Goal: Task Accomplishment & Management: Use online tool/utility

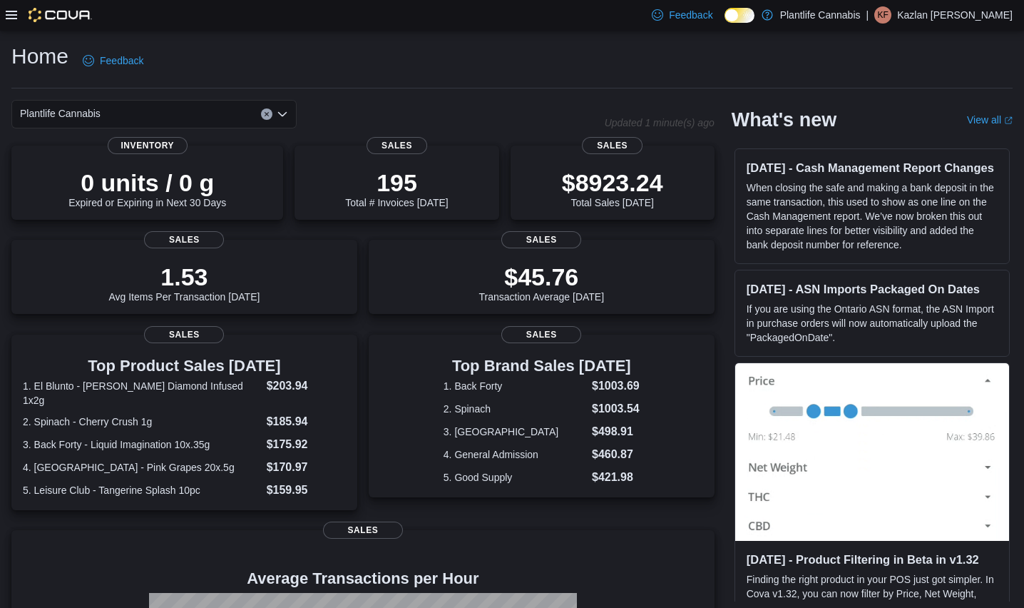
click at [10, 17] on icon at bounding box center [11, 14] width 11 height 11
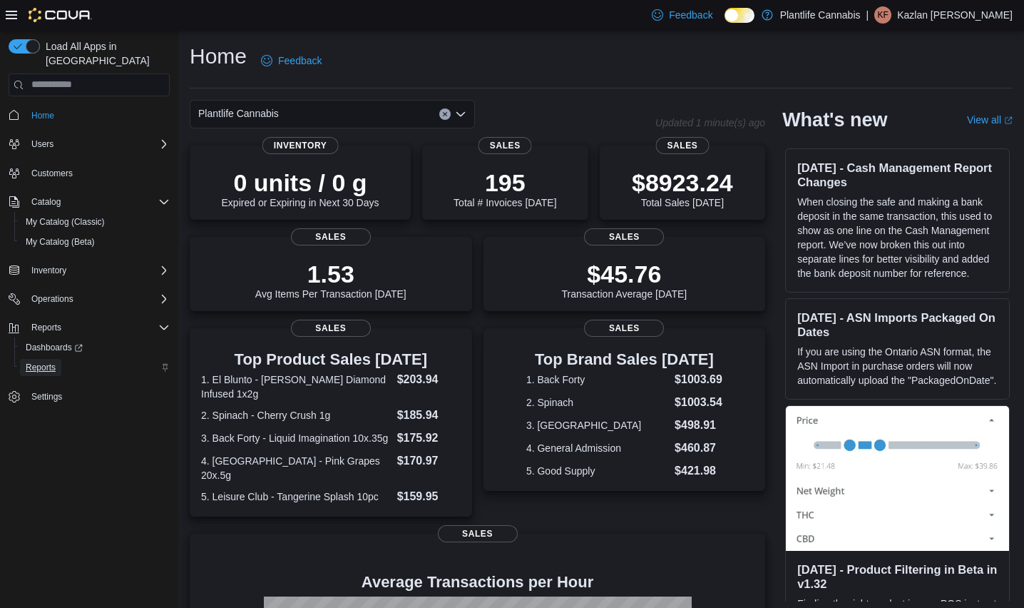
click at [45, 362] on span "Reports" at bounding box center [41, 367] width 30 height 11
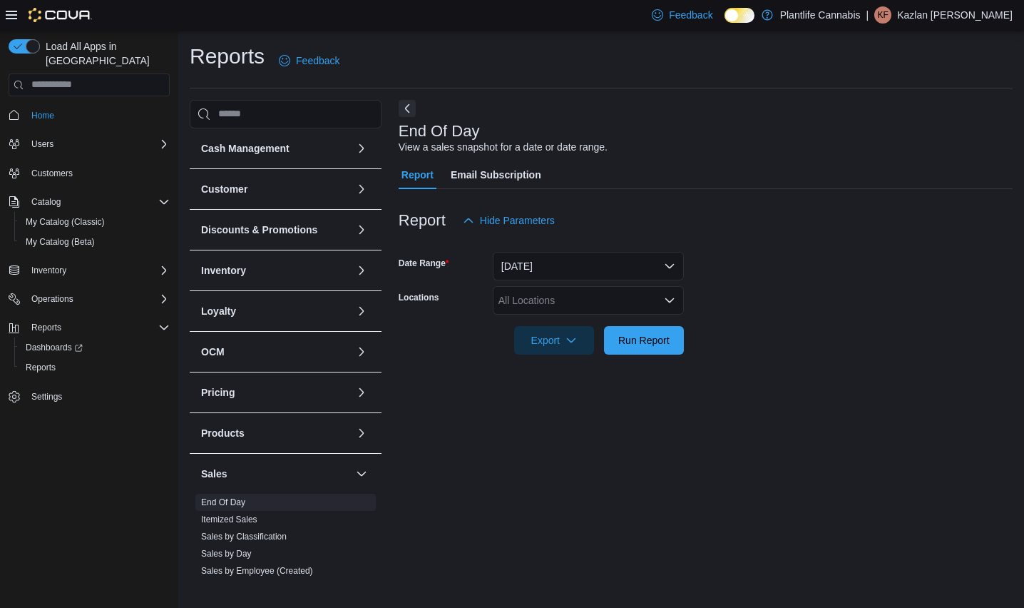
click at [6, 14] on icon at bounding box center [11, 14] width 11 height 11
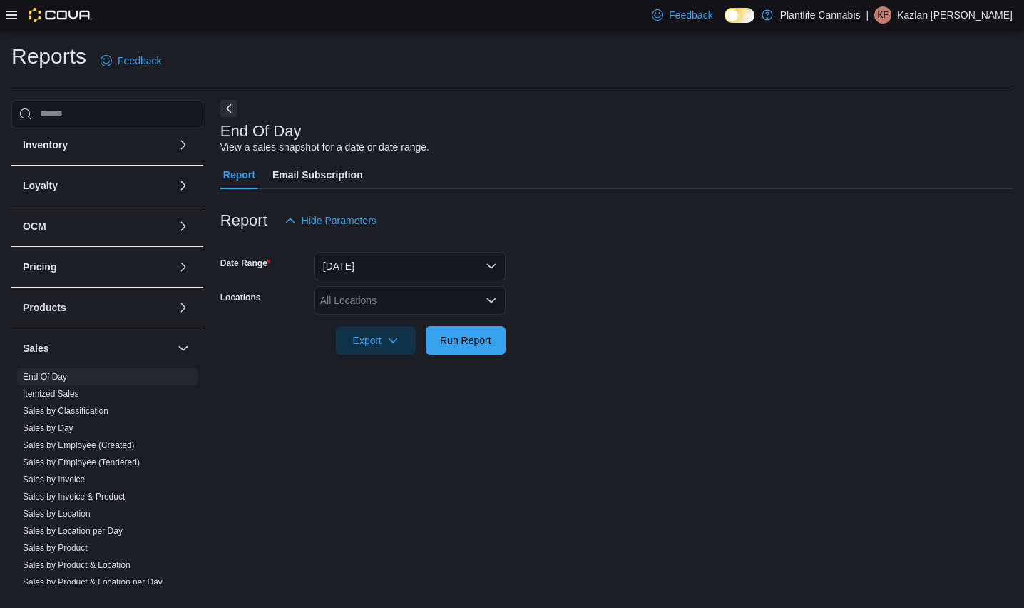
scroll to position [210, 0]
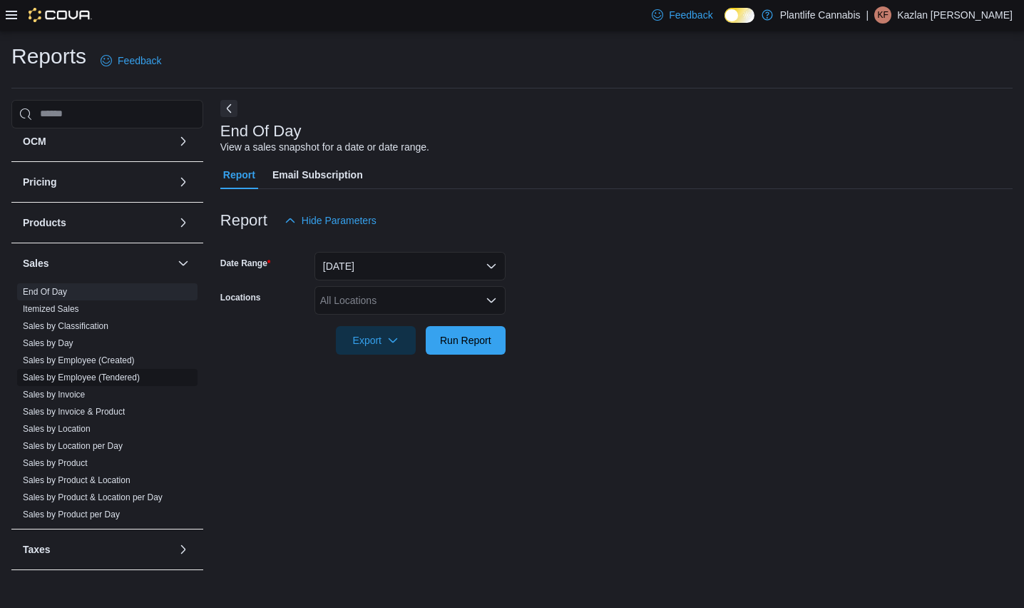
click at [128, 378] on link "Sales by Employee (Tendered)" at bounding box center [81, 377] width 117 height 10
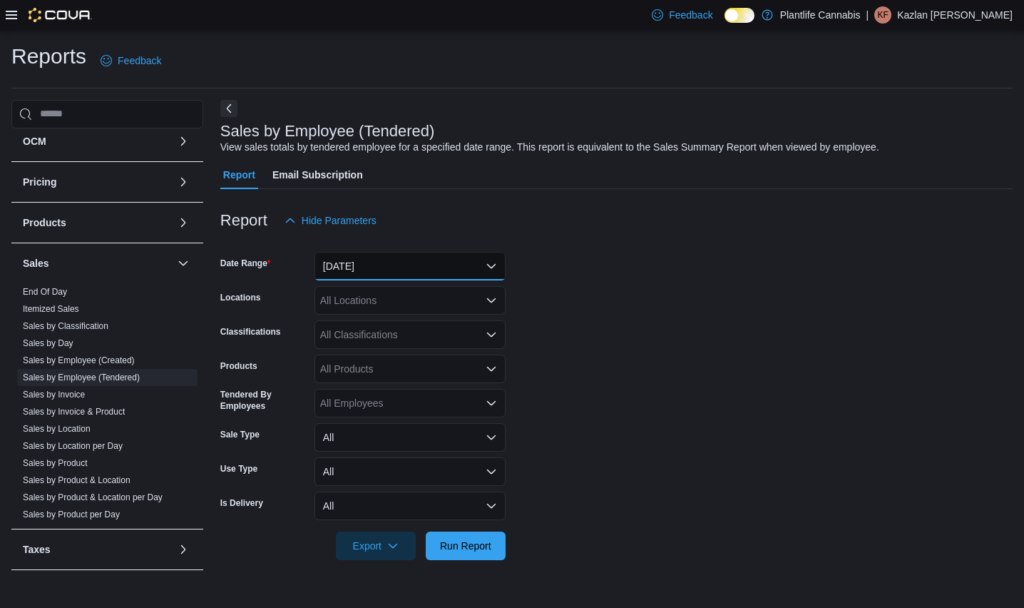
click at [364, 263] on button "[DATE]" at bounding box center [410, 266] width 191 height 29
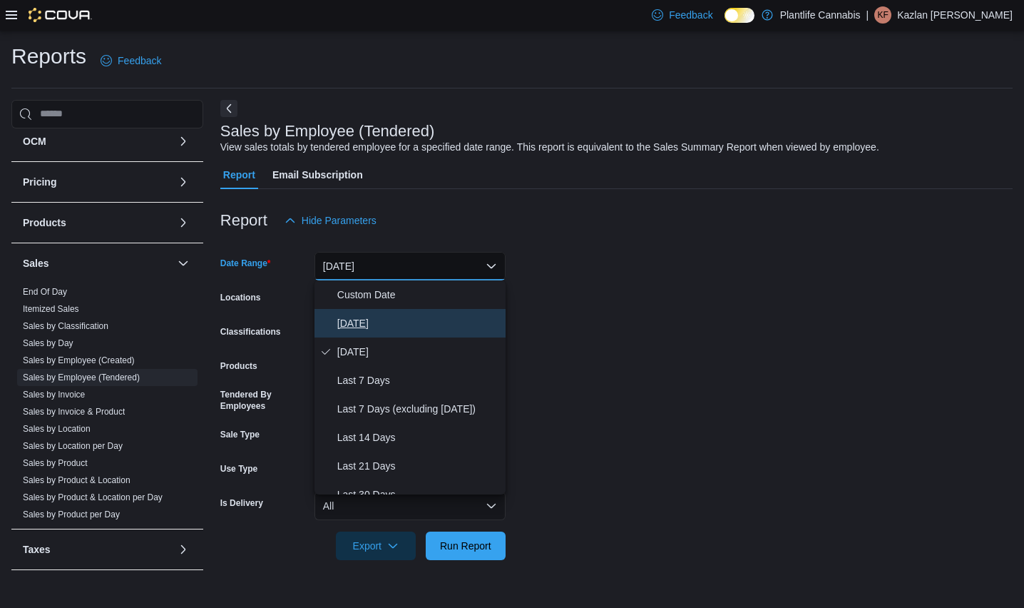
click at [365, 320] on span "[DATE]" at bounding box center [418, 323] width 163 height 17
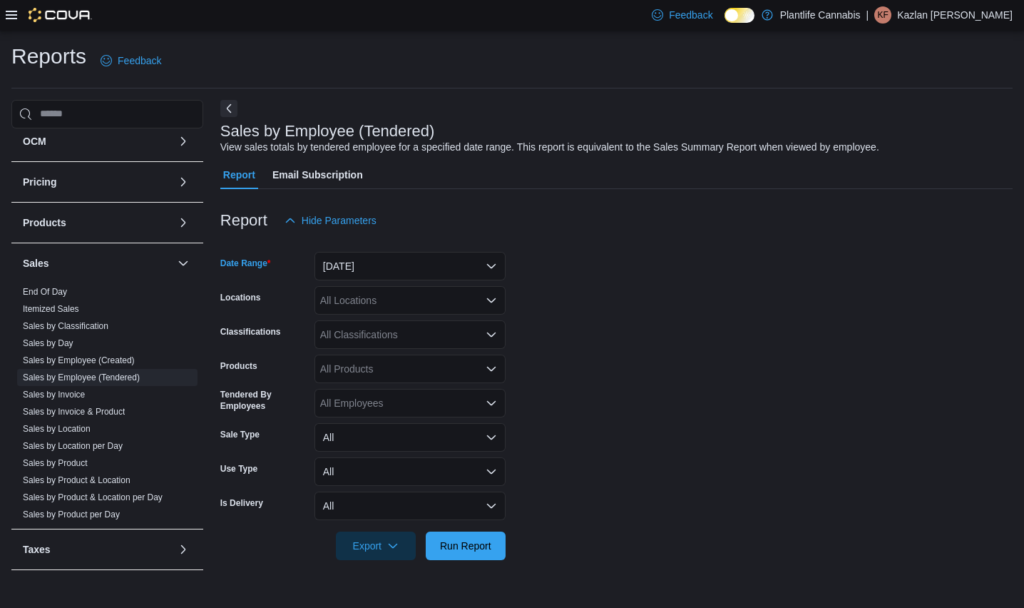
click at [365, 305] on div "All Locations" at bounding box center [410, 300] width 191 height 29
type input "*"
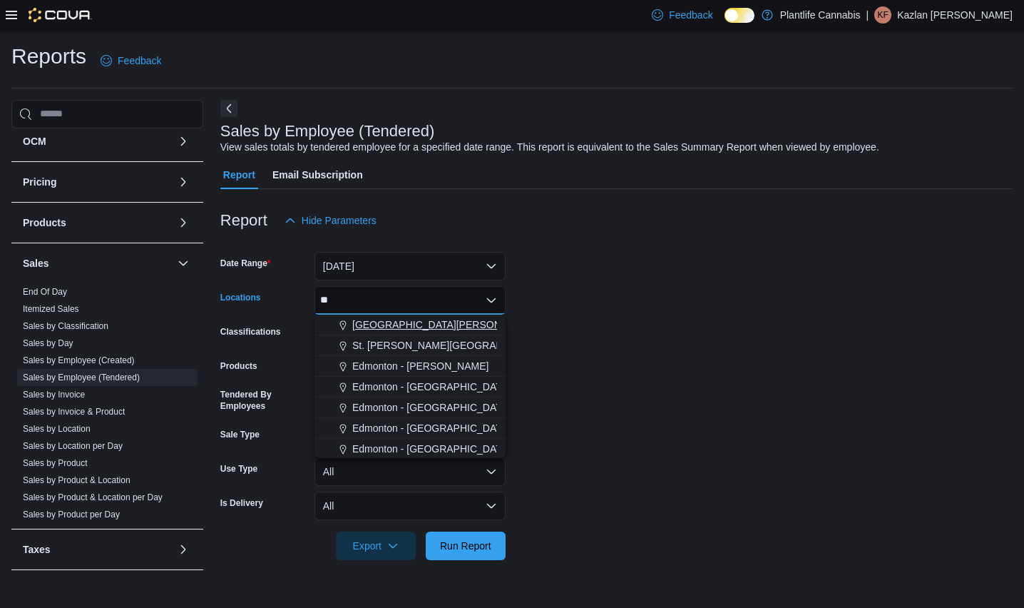
type input "**"
click at [413, 320] on span "[GEOGRAPHIC_DATA][PERSON_NAME]" at bounding box center [445, 324] width 186 height 14
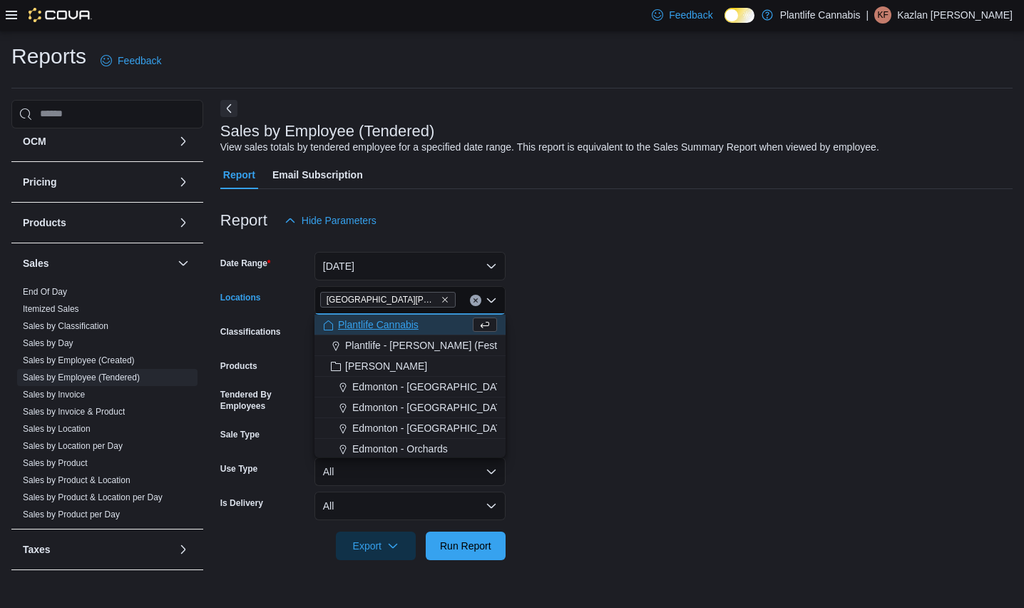
click at [668, 321] on form "Date Range [DATE] Locations [GEOGRAPHIC_DATA][PERSON_NAME][GEOGRAPHIC_DATA] Com…" at bounding box center [616, 397] width 793 height 325
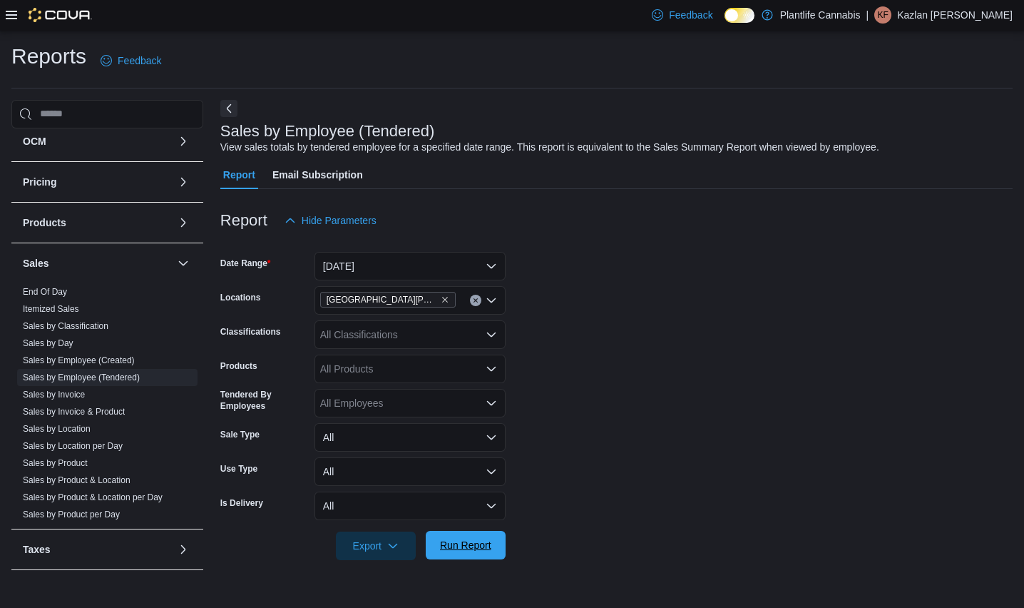
click at [482, 536] on span "Run Report" at bounding box center [465, 545] width 63 height 29
click at [580, 497] on form "Date Range [DATE] Locations [GEOGRAPHIC_DATA][PERSON_NAME] Ridge Classification…" at bounding box center [616, 397] width 793 height 325
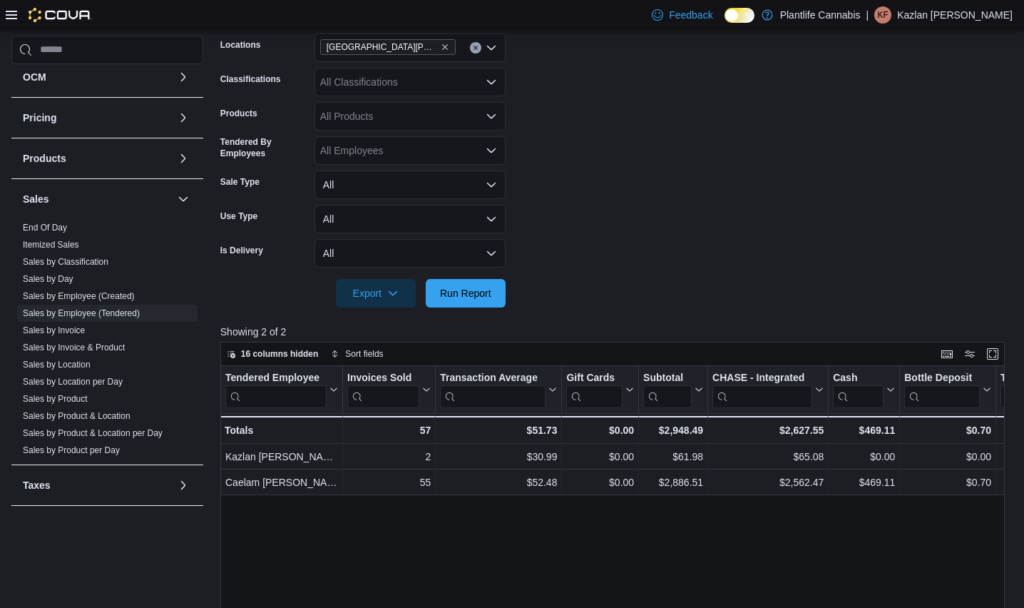
scroll to position [258, 0]
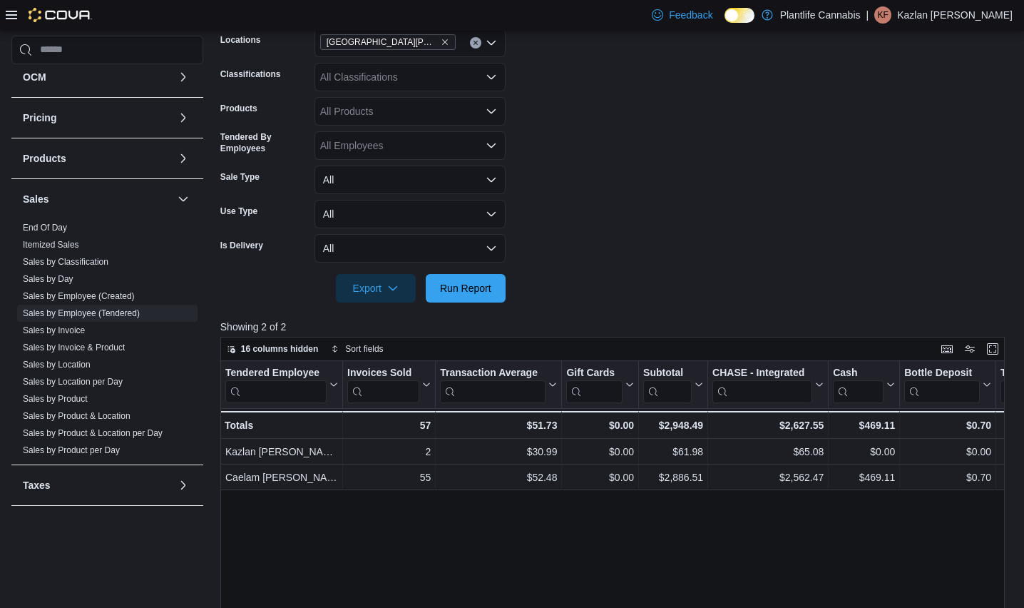
click at [805, 163] on form "Date Range [DATE] Locations [GEOGRAPHIC_DATA][PERSON_NAME] Ridge Classification…" at bounding box center [616, 139] width 793 height 325
drag, startPoint x: 724, startPoint y: 227, endPoint x: 462, endPoint y: 265, distance: 264.5
click at [724, 227] on form "Date Range [DATE] Locations [GEOGRAPHIC_DATA][PERSON_NAME] Ridge Classification…" at bounding box center [616, 139] width 793 height 325
click at [492, 291] on span "Run Report" at bounding box center [465, 287] width 51 height 14
click at [539, 253] on form "Date Range [DATE] Locations [GEOGRAPHIC_DATA][PERSON_NAME] Ridge Classification…" at bounding box center [616, 139] width 793 height 325
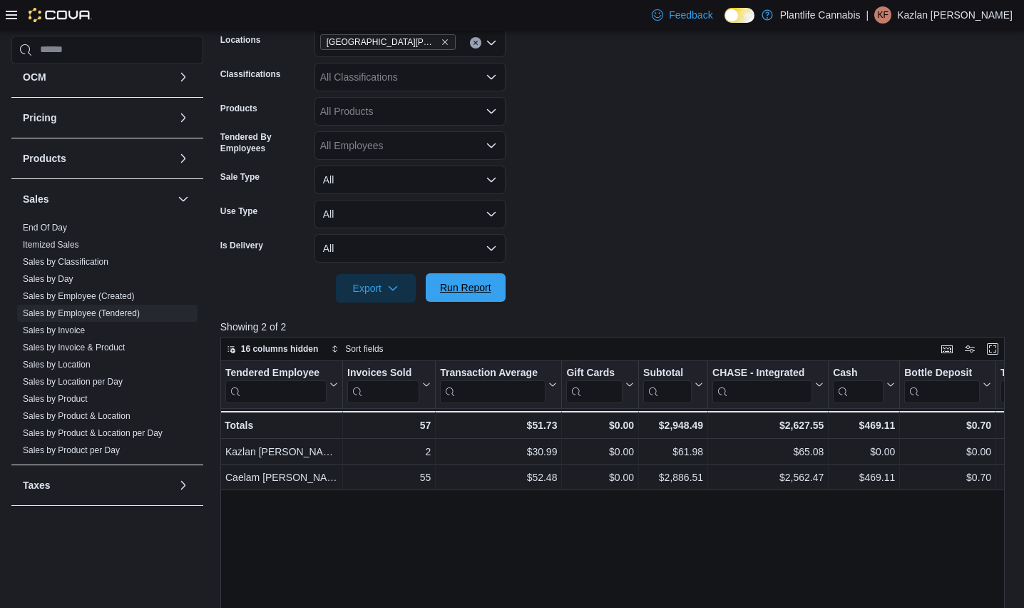
click at [444, 279] on span "Run Report" at bounding box center [465, 287] width 63 height 29
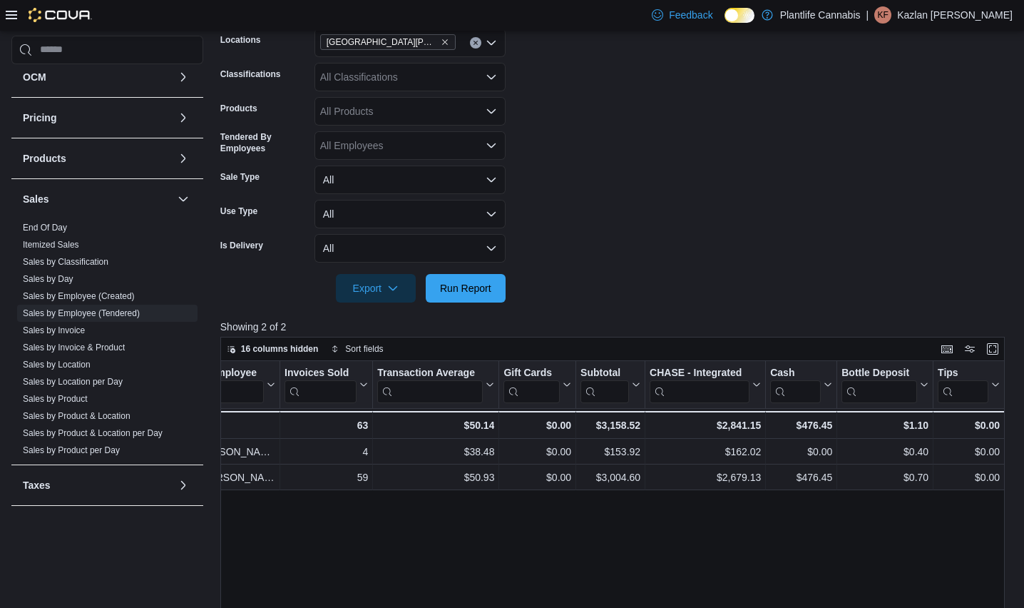
scroll to position [0, 0]
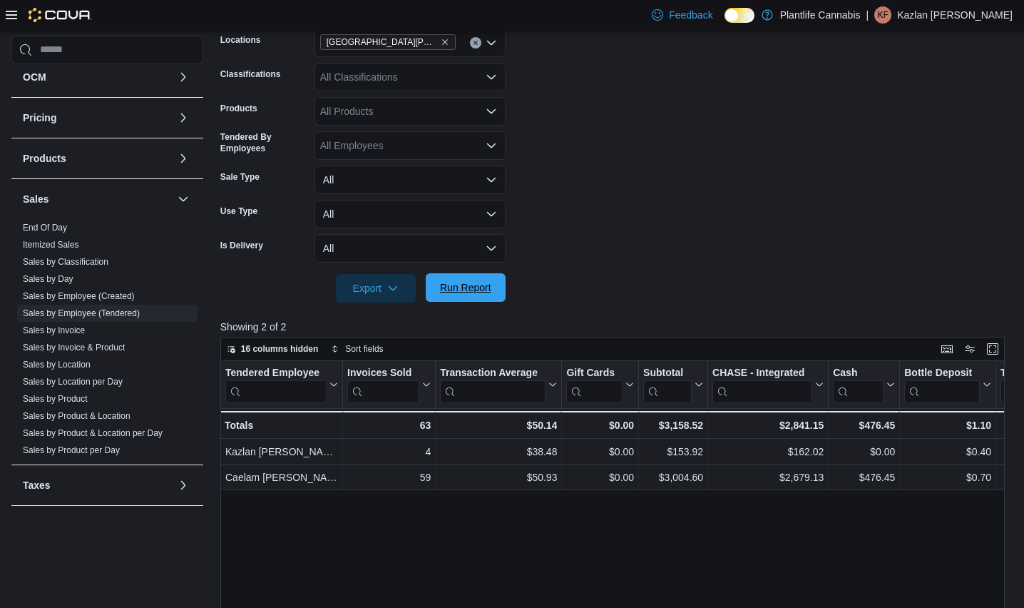
click at [489, 287] on span "Run Report" at bounding box center [465, 287] width 51 height 14
drag, startPoint x: 546, startPoint y: 237, endPoint x: 518, endPoint y: 264, distance: 39.4
click at [546, 238] on form "Date Range [DATE] Locations [GEOGRAPHIC_DATA][PERSON_NAME] Ridge Classification…" at bounding box center [616, 139] width 793 height 325
drag, startPoint x: 494, startPoint y: 283, endPoint x: 612, endPoint y: 250, distance: 122.9
click at [494, 283] on span "Run Report" at bounding box center [465, 288] width 63 height 29
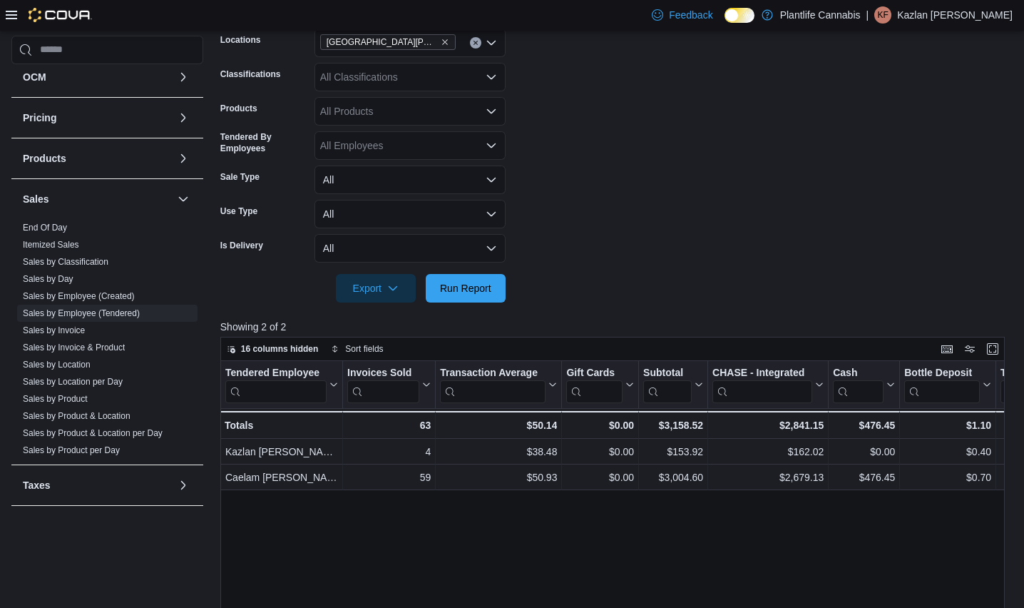
click at [612, 250] on form "Date Range [DATE] Locations [GEOGRAPHIC_DATA][PERSON_NAME] Ridge Classification…" at bounding box center [616, 139] width 793 height 325
drag, startPoint x: 641, startPoint y: 254, endPoint x: 467, endPoint y: 267, distance: 175.2
click at [634, 256] on form "Date Range [DATE] Locations [GEOGRAPHIC_DATA][PERSON_NAME] Ridge Classification…" at bounding box center [616, 139] width 793 height 325
drag, startPoint x: 472, startPoint y: 296, endPoint x: 462, endPoint y: 290, distance: 11.5
click at [472, 296] on span "Run Report" at bounding box center [465, 287] width 63 height 29
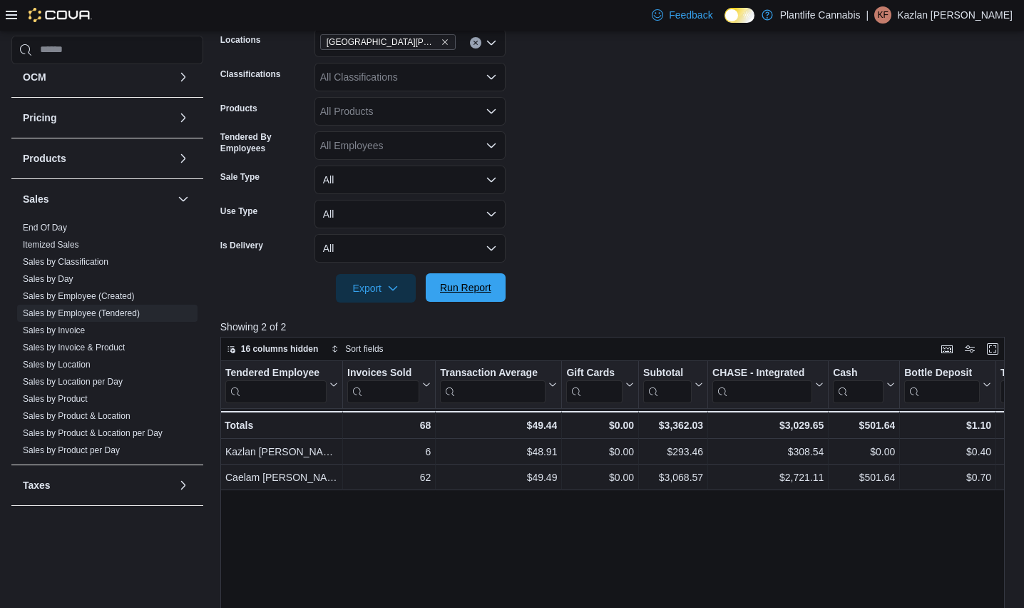
click at [449, 285] on span "Run Report" at bounding box center [465, 287] width 51 height 14
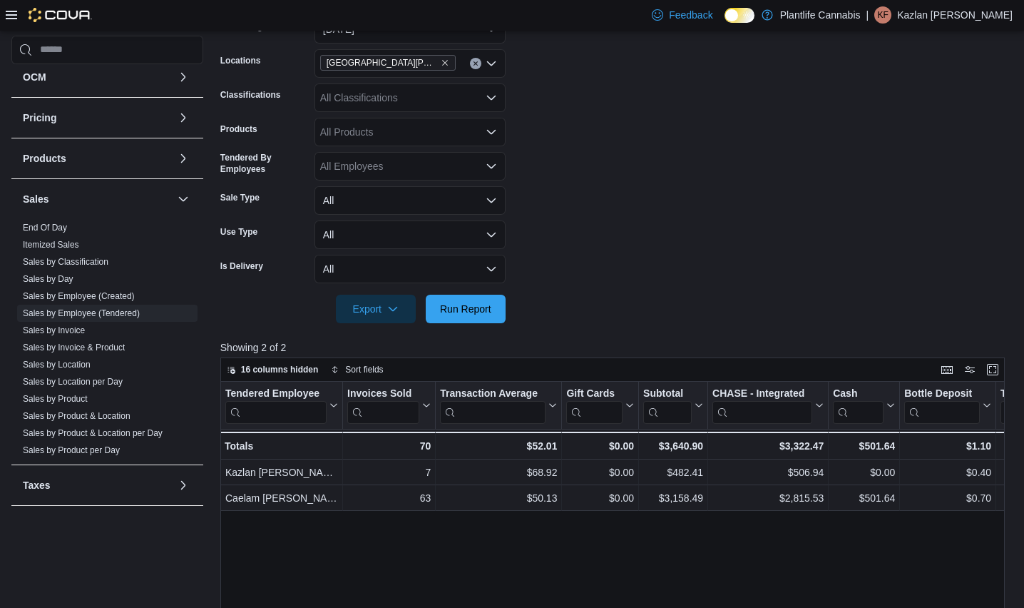
scroll to position [220, 0]
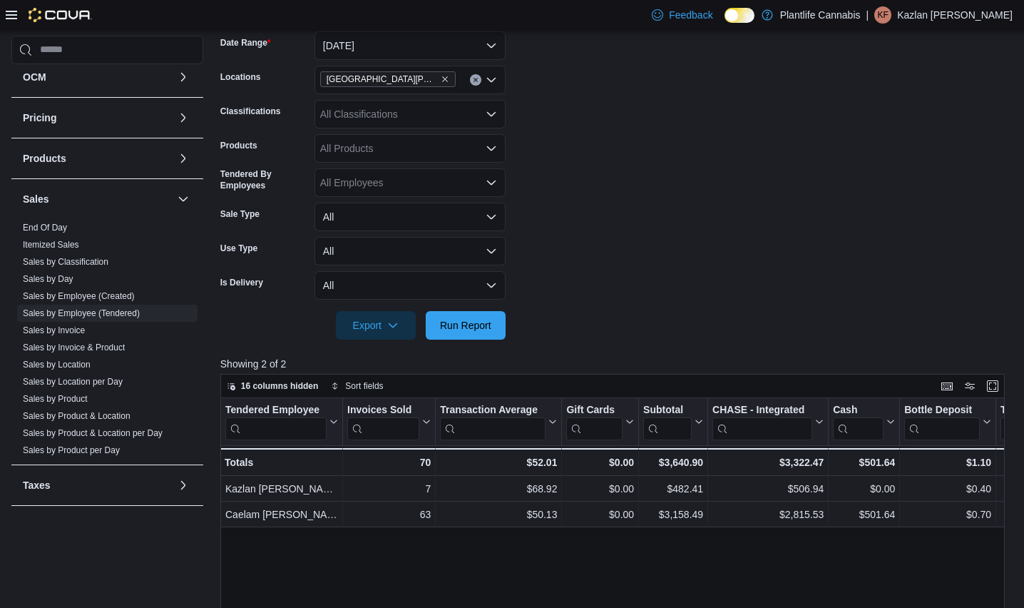
click at [405, 116] on div "All Classifications" at bounding box center [410, 114] width 191 height 29
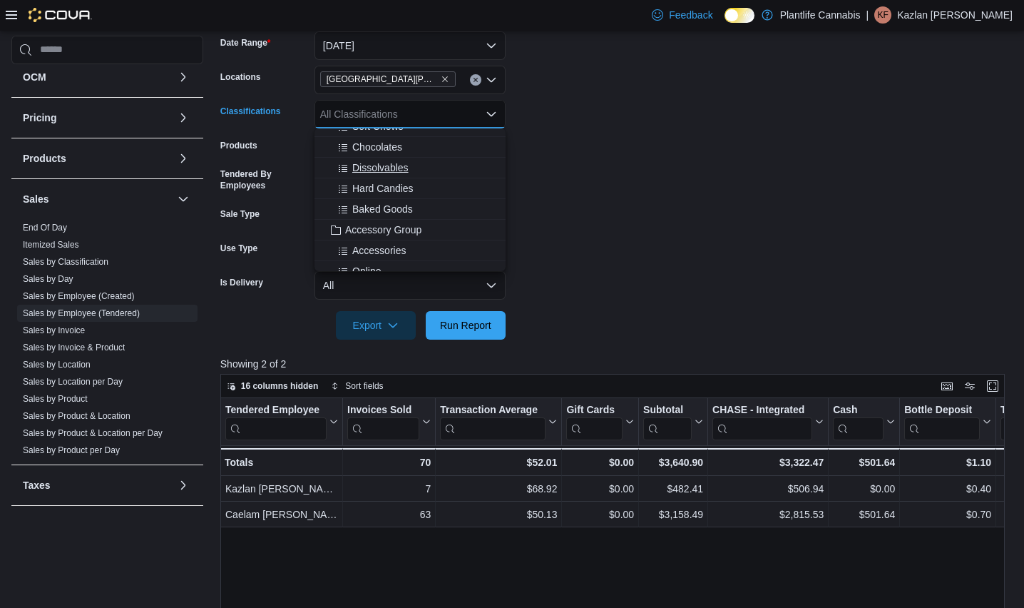
scroll to position [117, 0]
click at [404, 225] on span "Accessory Group" at bounding box center [383, 228] width 76 height 14
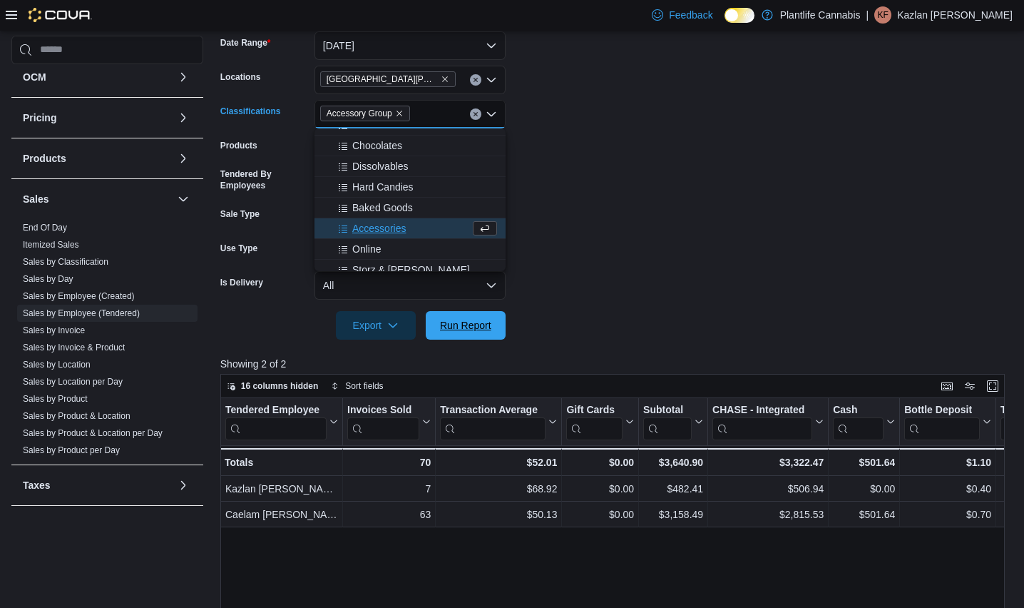
click at [457, 311] on div "Export Run Report" at bounding box center [362, 325] width 285 height 29
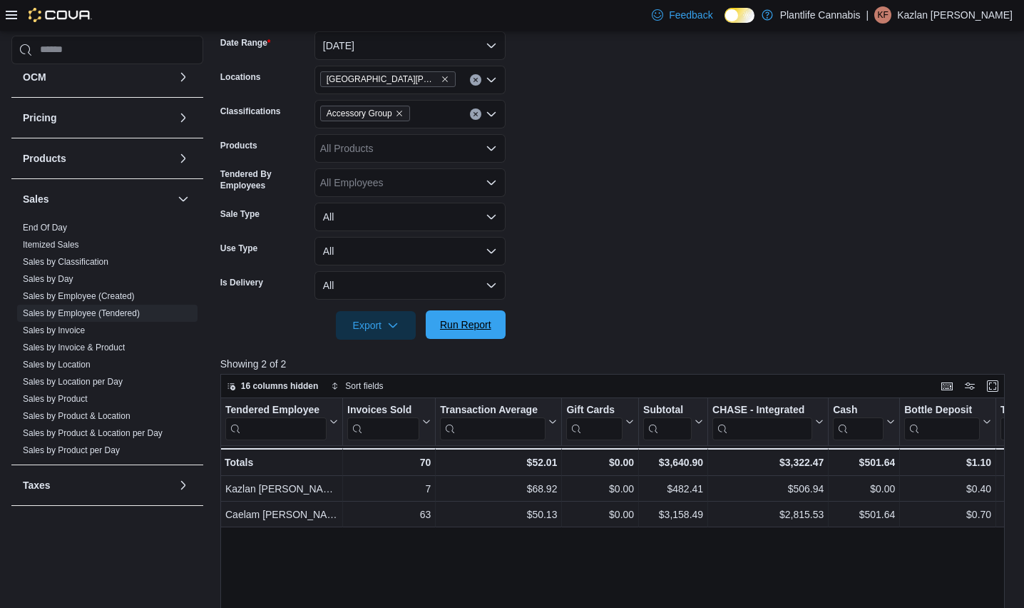
click at [473, 345] on div at bounding box center [616, 348] width 793 height 17
click at [472, 334] on span "Run Report" at bounding box center [465, 324] width 63 height 29
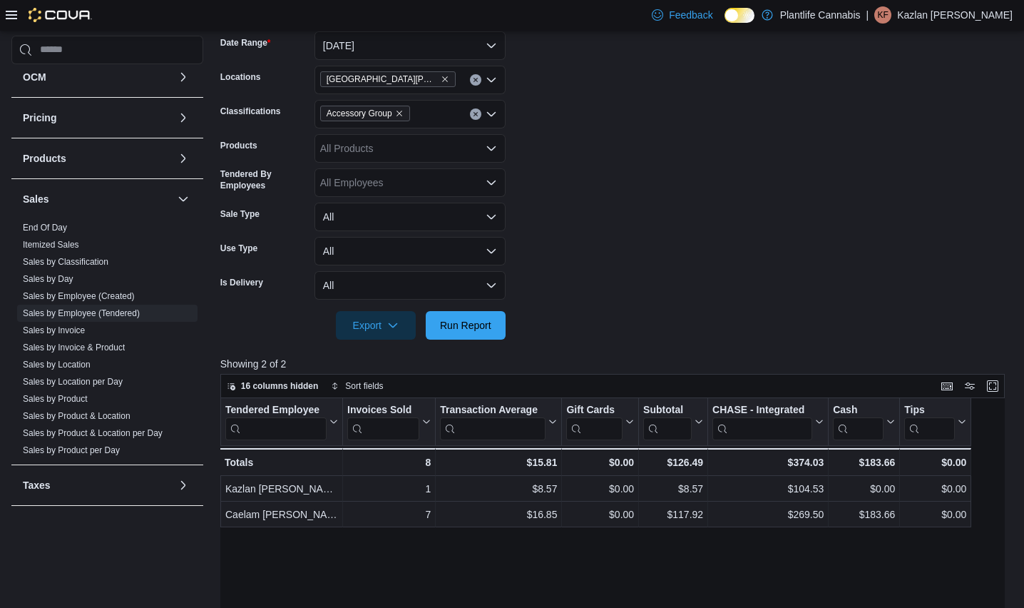
click at [728, 319] on form "Date Range [DATE] Locations [GEOGRAPHIC_DATA][PERSON_NAME] Ridge Classification…" at bounding box center [616, 176] width 793 height 325
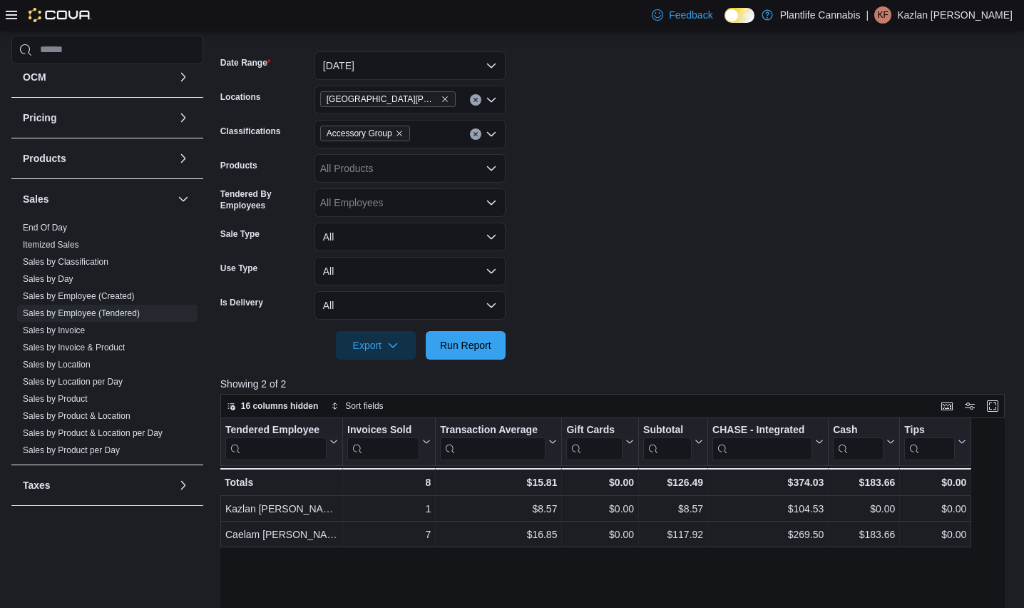
scroll to position [198, 0]
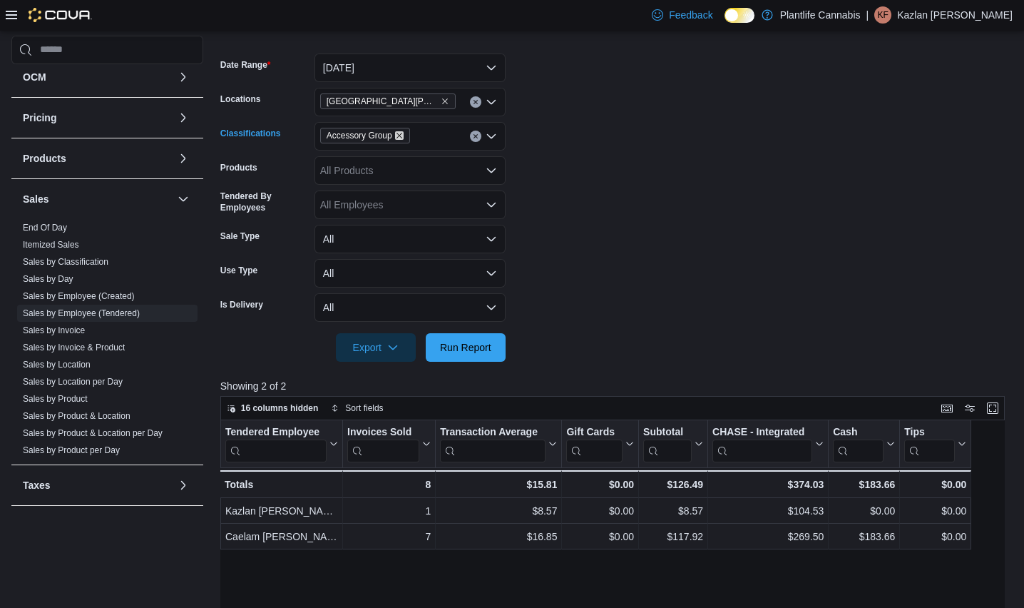
click at [401, 138] on icon "Remove Accessory Group from selection in this group" at bounding box center [399, 135] width 9 height 9
click at [442, 104] on div "[GEOGRAPHIC_DATA][PERSON_NAME]" at bounding box center [410, 102] width 191 height 29
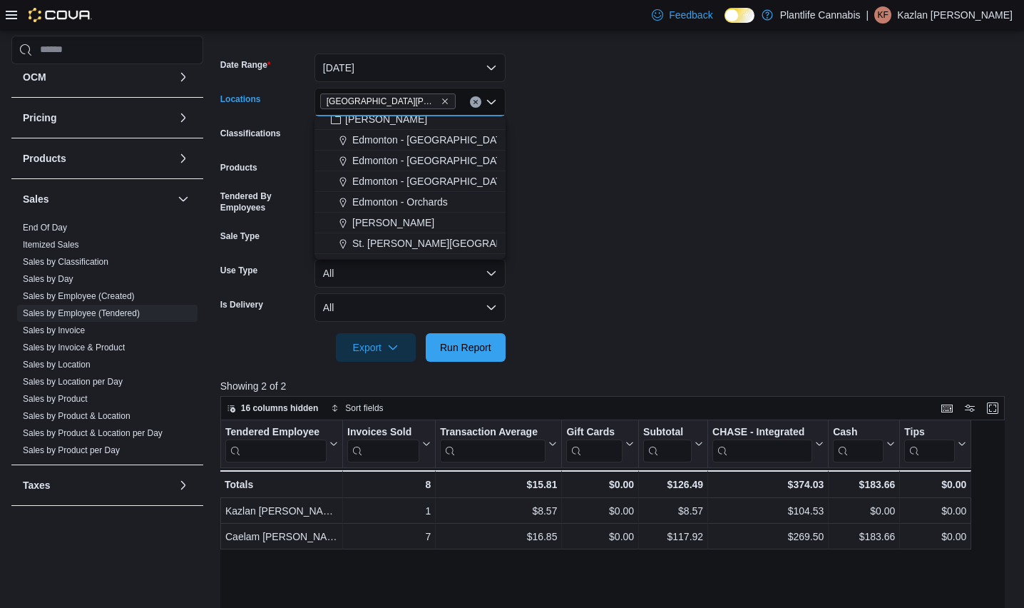
scroll to position [50, 0]
drag, startPoint x: 414, startPoint y: 243, endPoint x: 429, endPoint y: 249, distance: 17.0
click at [414, 243] on div "Plantlife Cannabis Plantlife - [PERSON_NAME] (Festival) [GEOGRAPHIC_DATA] - [GE…" at bounding box center [410, 187] width 191 height 143
click at [587, 170] on form "Date Range [DATE] Locations [GEOGRAPHIC_DATA][PERSON_NAME][GEOGRAPHIC_DATA] Com…" at bounding box center [616, 198] width 793 height 325
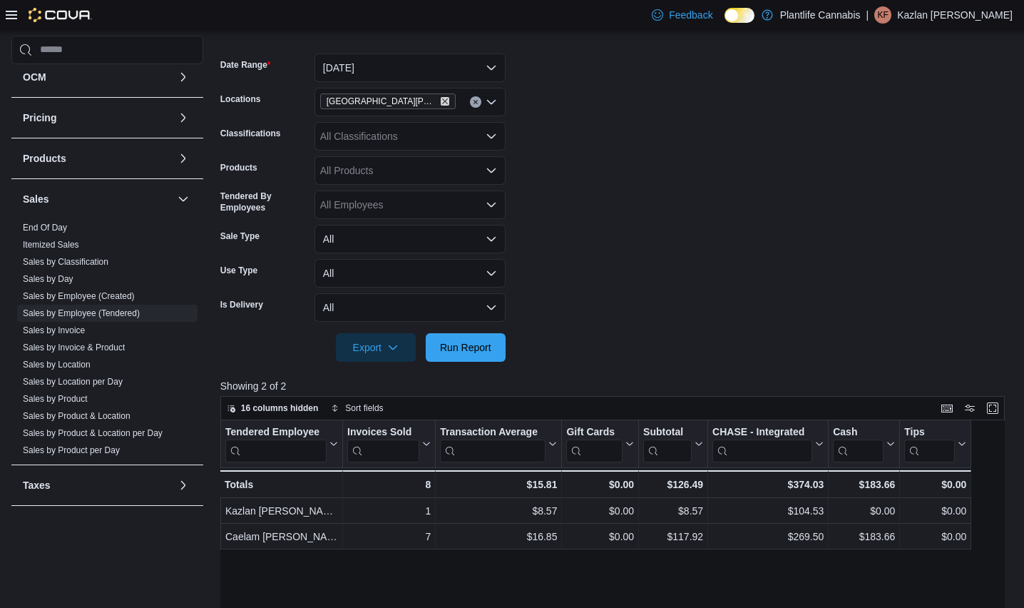
drag, startPoint x: 422, startPoint y: 102, endPoint x: 449, endPoint y: 123, distance: 34.5
click at [442, 103] on icon "Remove St. Albert - Erin Ridge from selection in this group" at bounding box center [445, 101] width 6 height 6
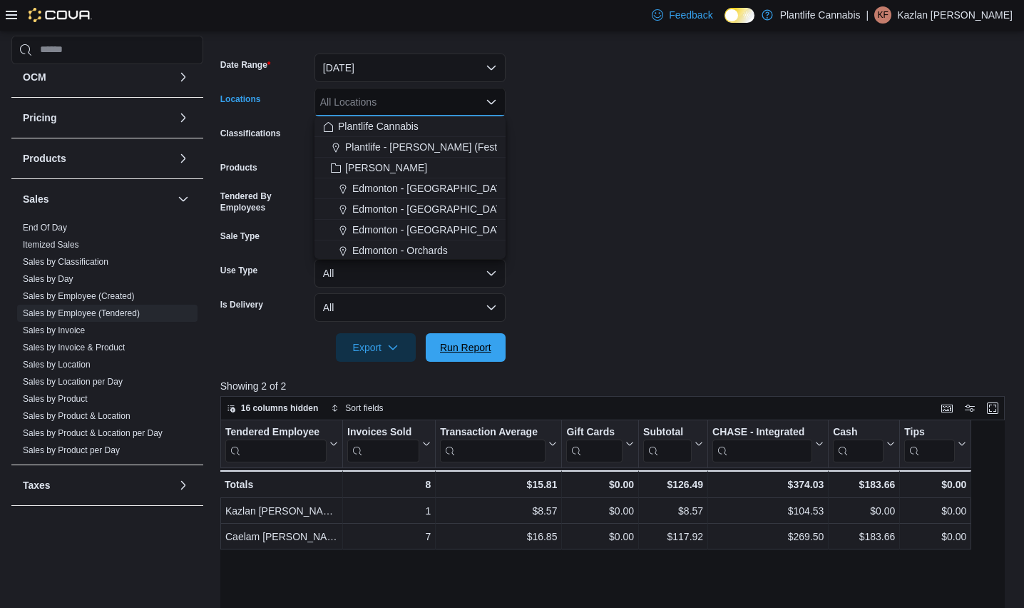
drag, startPoint x: 498, startPoint y: 355, endPoint x: 521, endPoint y: 349, distance: 24.4
click at [499, 355] on button "Run Report" at bounding box center [466, 347] width 80 height 29
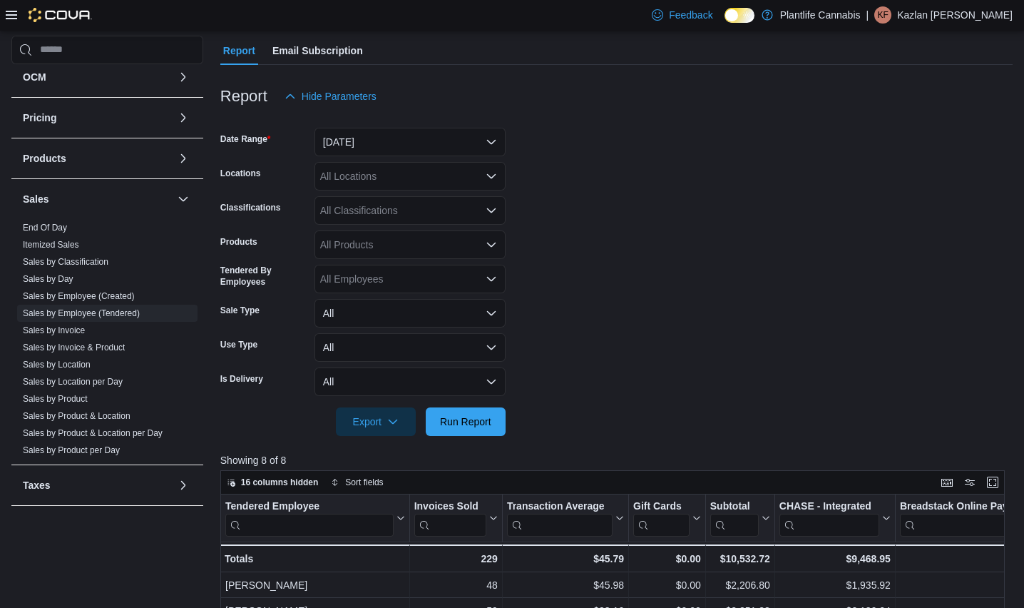
scroll to position [99, 0]
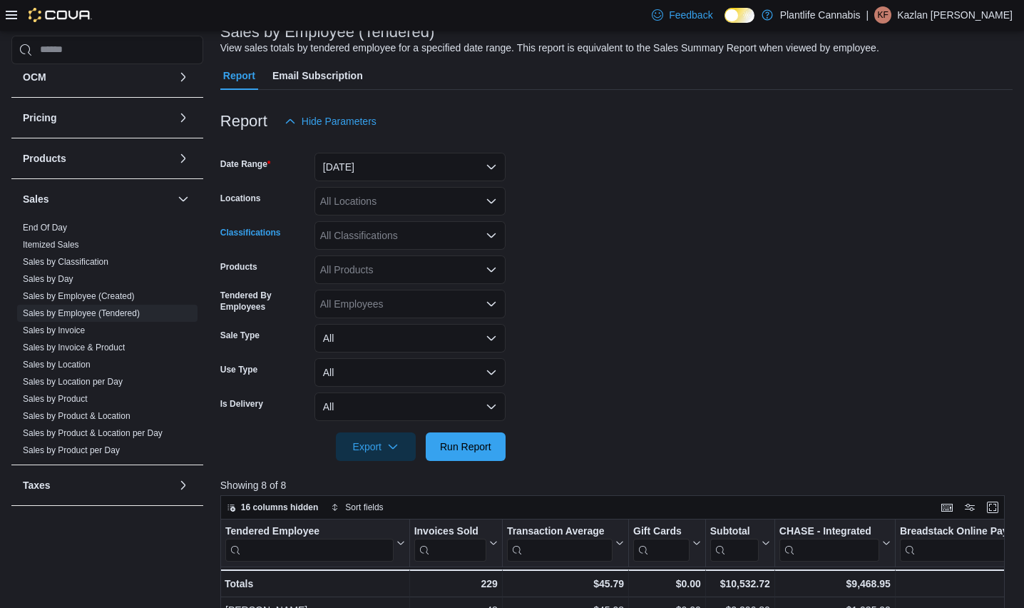
drag, startPoint x: 445, startPoint y: 238, endPoint x: 447, endPoint y: 245, distance: 7.4
click at [445, 238] on div "All Classifications" at bounding box center [410, 235] width 191 height 29
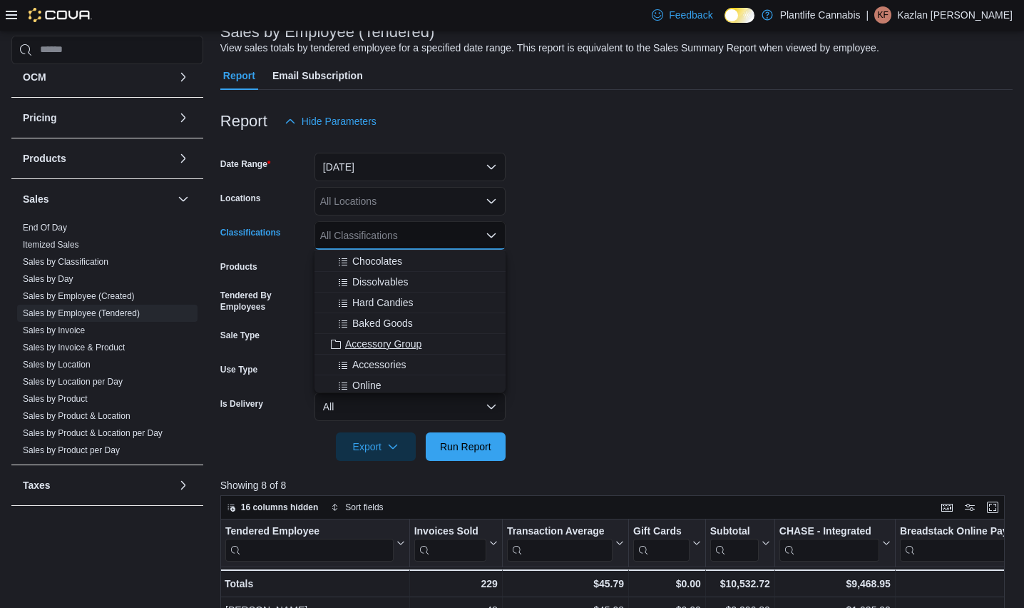
scroll to position [123, 0]
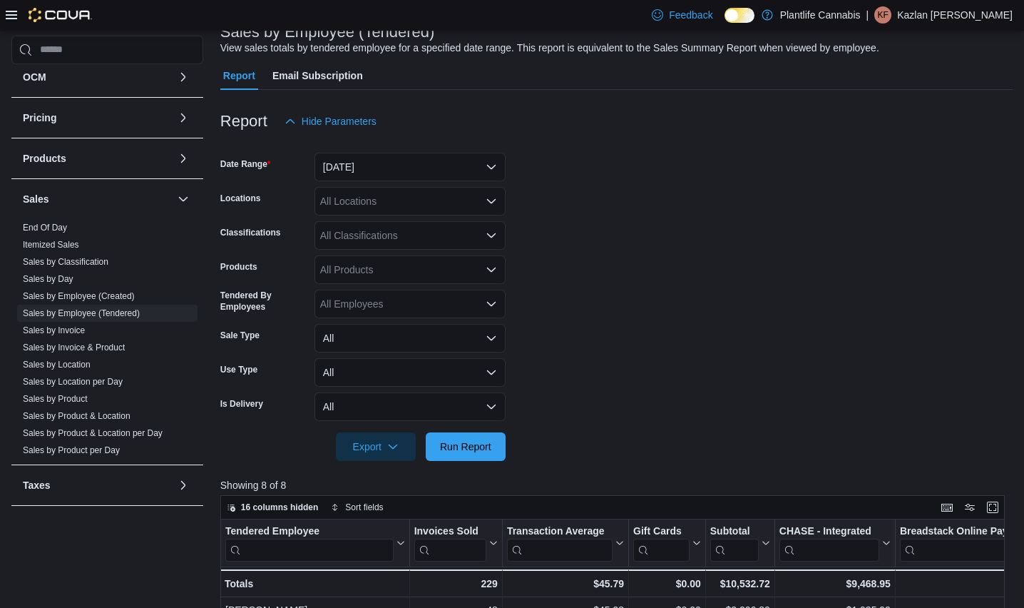
drag, startPoint x: 544, startPoint y: 279, endPoint x: 456, endPoint y: 228, distance: 102.3
click at [544, 278] on form "Date Range [DATE] Locations All Locations Classifications All Classifications P…" at bounding box center [616, 298] width 793 height 325
click at [438, 211] on div "All Locations" at bounding box center [410, 201] width 191 height 29
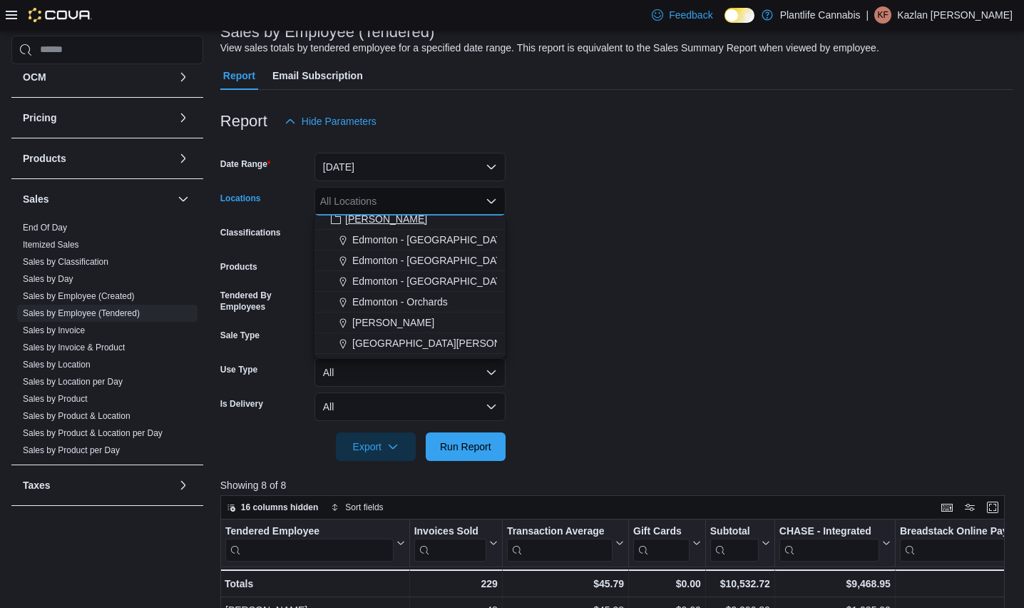
scroll to position [53, 0]
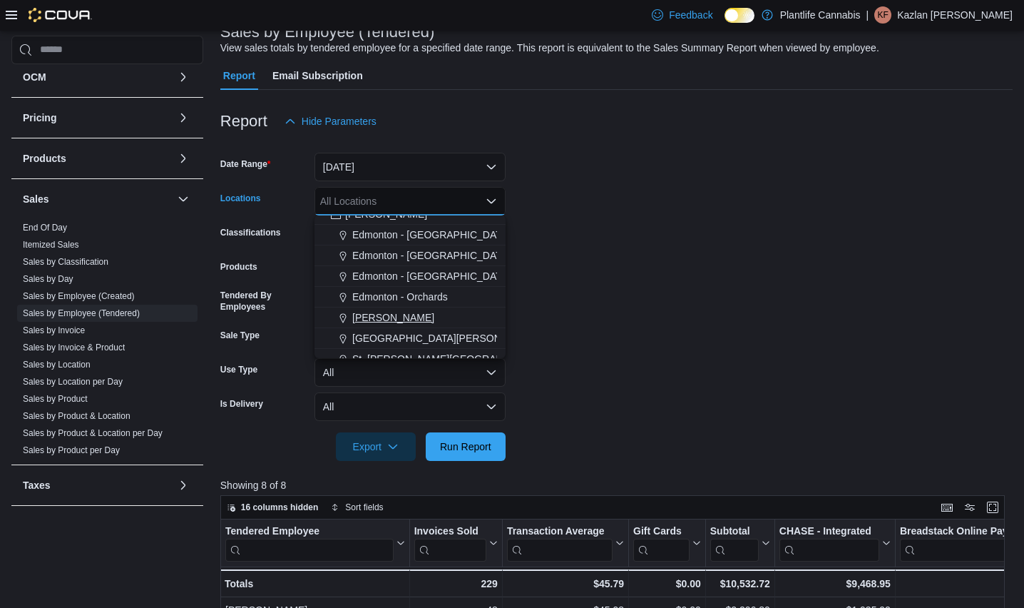
drag, startPoint x: 419, startPoint y: 331, endPoint x: 434, endPoint y: 315, distance: 22.2
click at [419, 331] on span "[GEOGRAPHIC_DATA][PERSON_NAME]" at bounding box center [445, 338] width 186 height 14
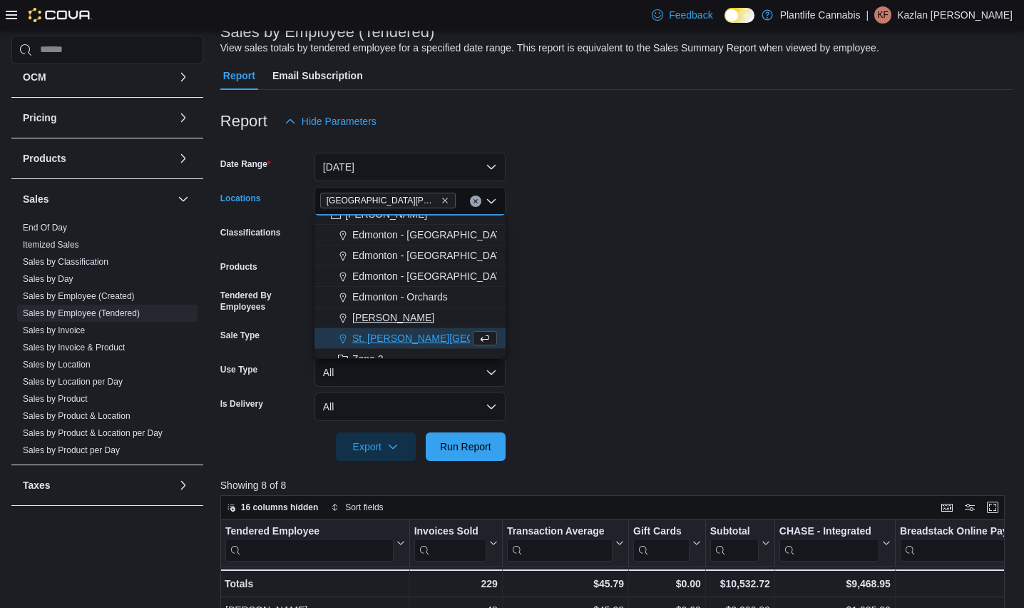
scroll to position [76, 0]
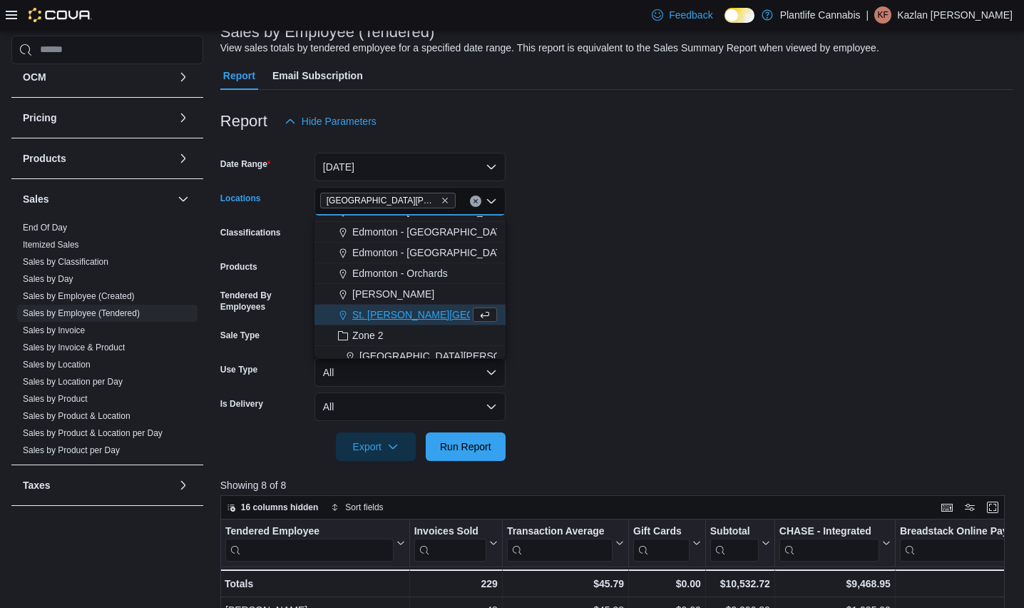
click at [434, 315] on span "St. [PERSON_NAME][GEOGRAPHIC_DATA]" at bounding box center [452, 314] width 201 height 14
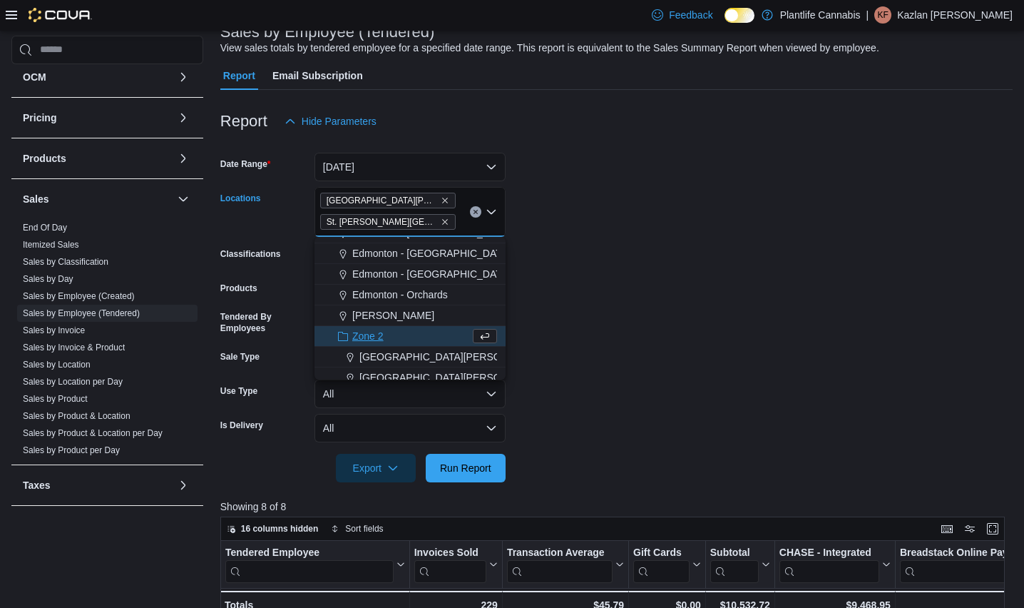
drag, startPoint x: 643, startPoint y: 325, endPoint x: 576, endPoint y: 390, distance: 93.3
click at [643, 326] on form "Date Range [DATE] Locations [GEOGRAPHIC_DATA][PERSON_NAME] [GEOGRAPHIC_DATA][PE…" at bounding box center [616, 309] width 793 height 347
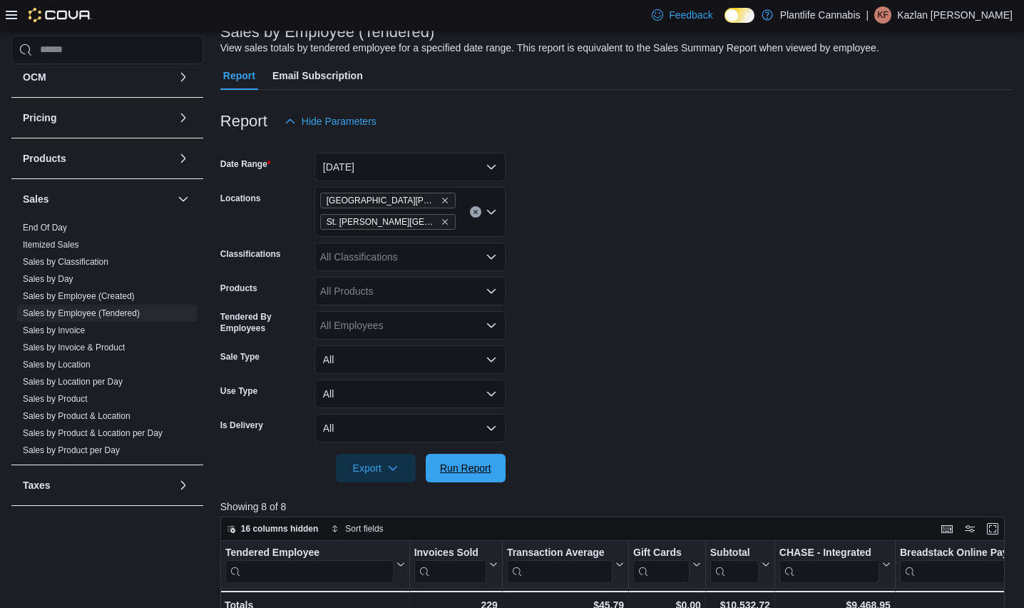
drag, startPoint x: 472, startPoint y: 464, endPoint x: 541, endPoint y: 432, distance: 76.9
click at [472, 464] on span "Run Report" at bounding box center [465, 468] width 51 height 14
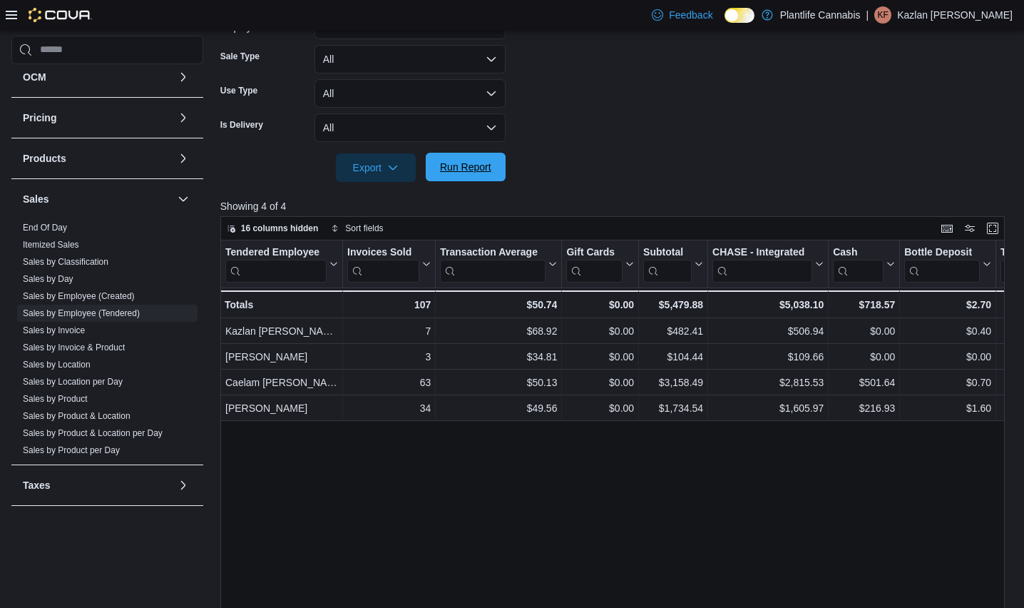
click at [477, 170] on span "Run Report" at bounding box center [465, 167] width 51 height 14
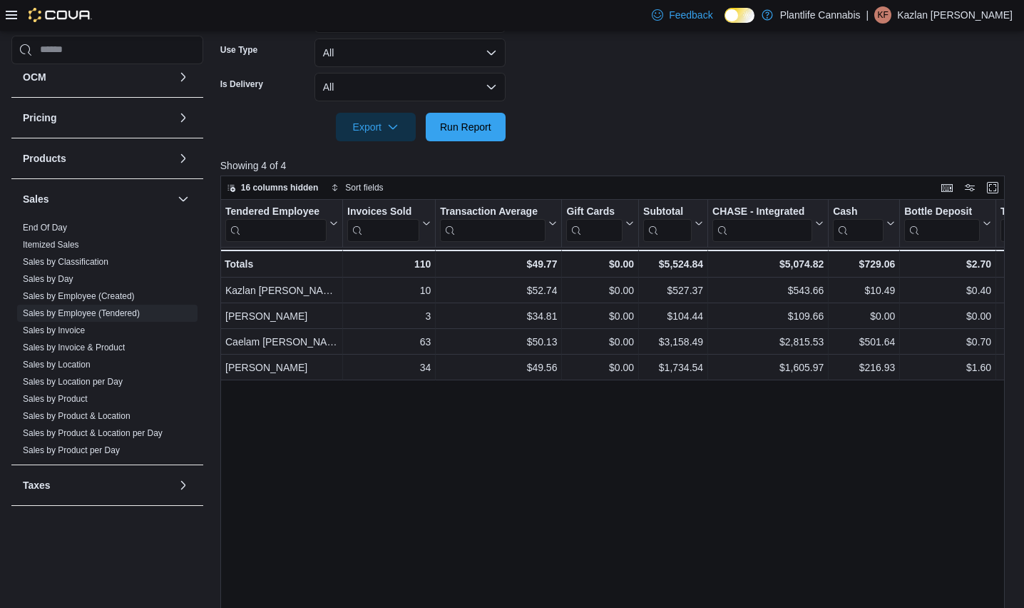
scroll to position [452, 0]
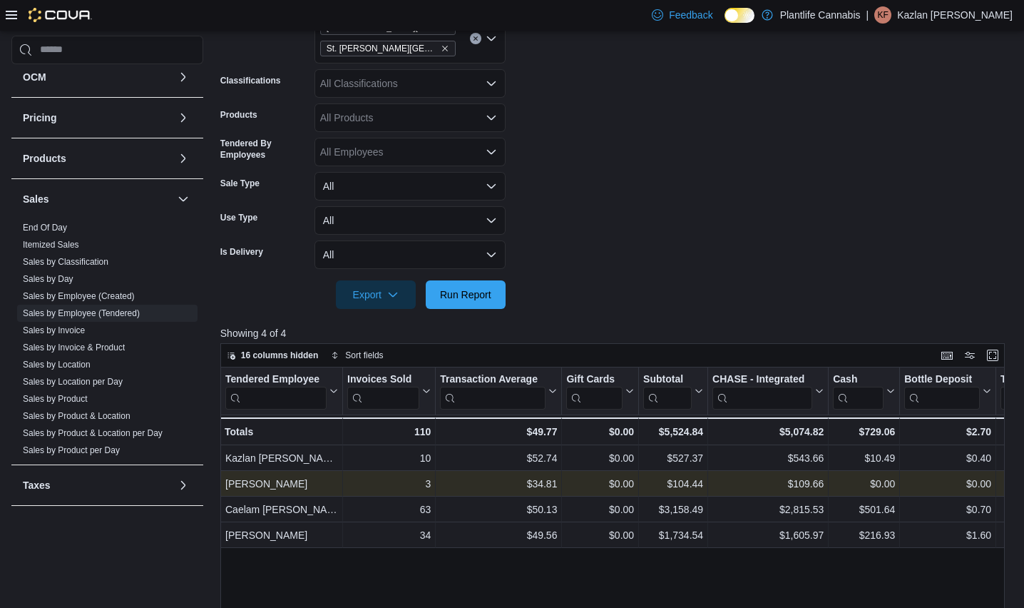
scroll to position [230, 0]
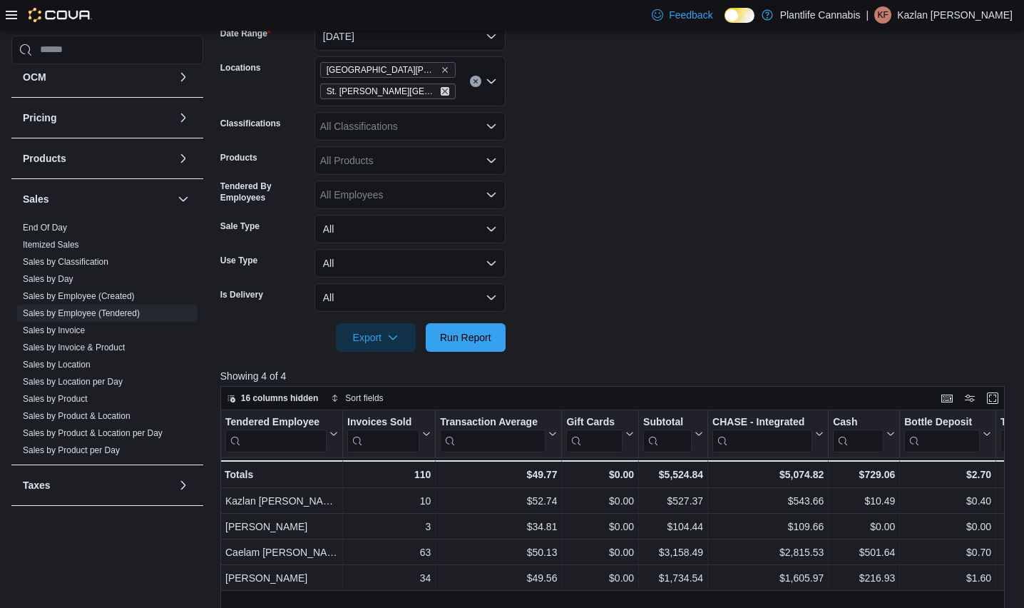
click at [441, 91] on icon "Remove St. Albert - Jensen Lakes from selection in this group" at bounding box center [445, 91] width 9 height 9
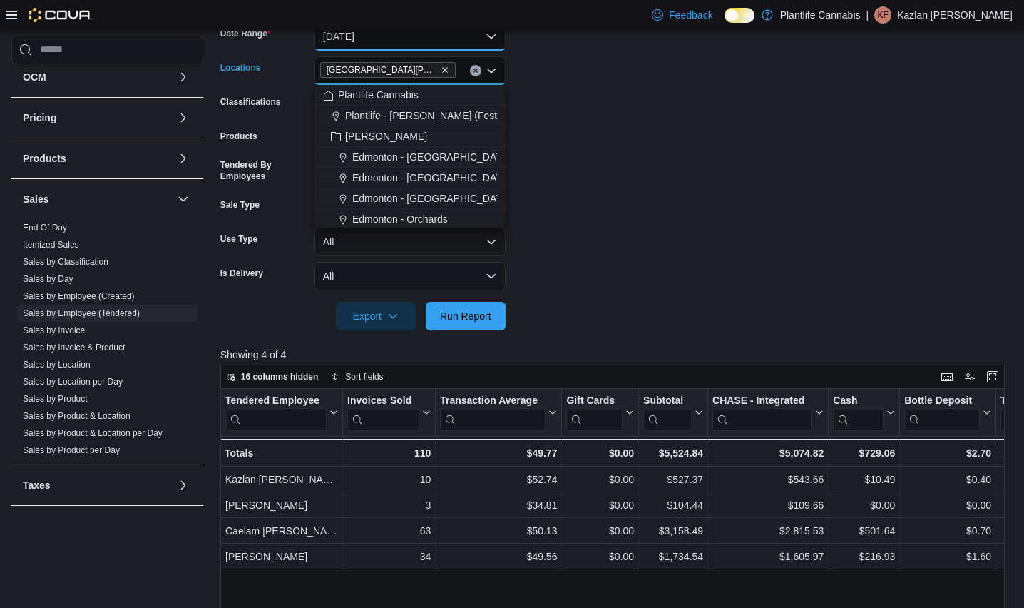
click at [435, 41] on button "[DATE]" at bounding box center [410, 36] width 191 height 29
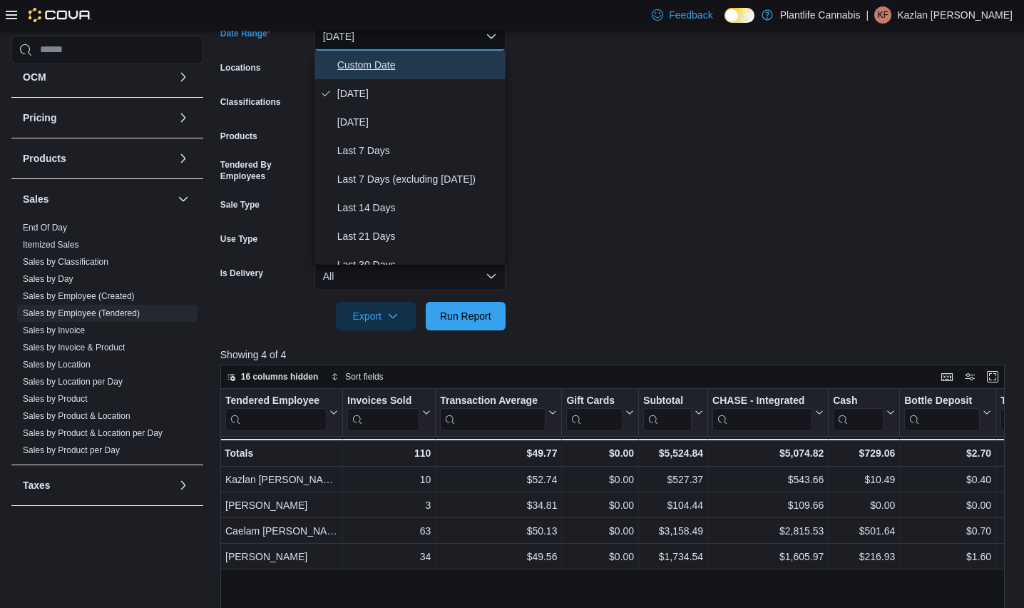
click at [391, 60] on span "Custom Date" at bounding box center [418, 64] width 163 height 17
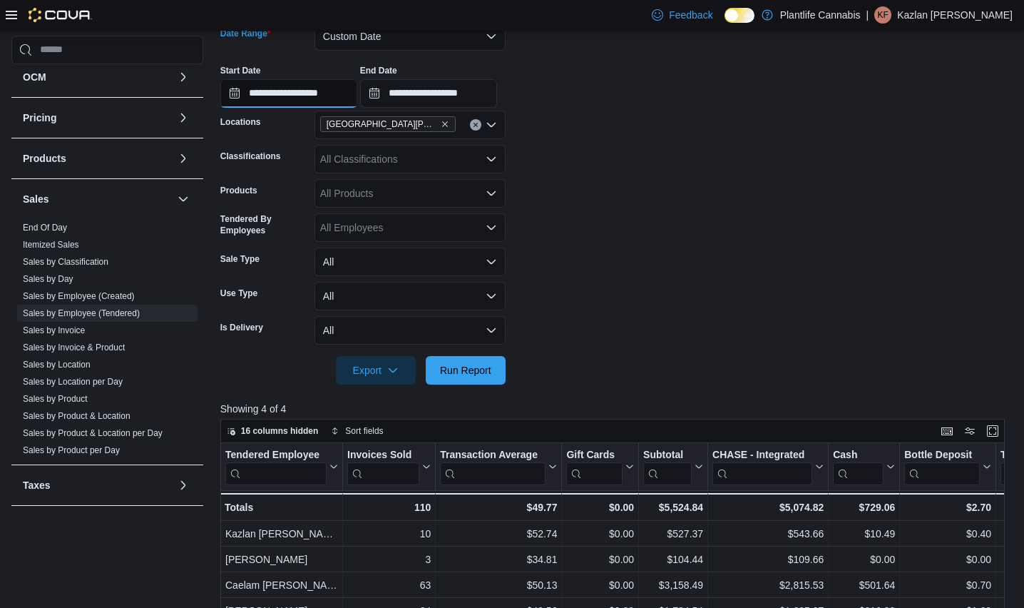
click at [342, 94] on input "**********" at bounding box center [288, 93] width 137 height 29
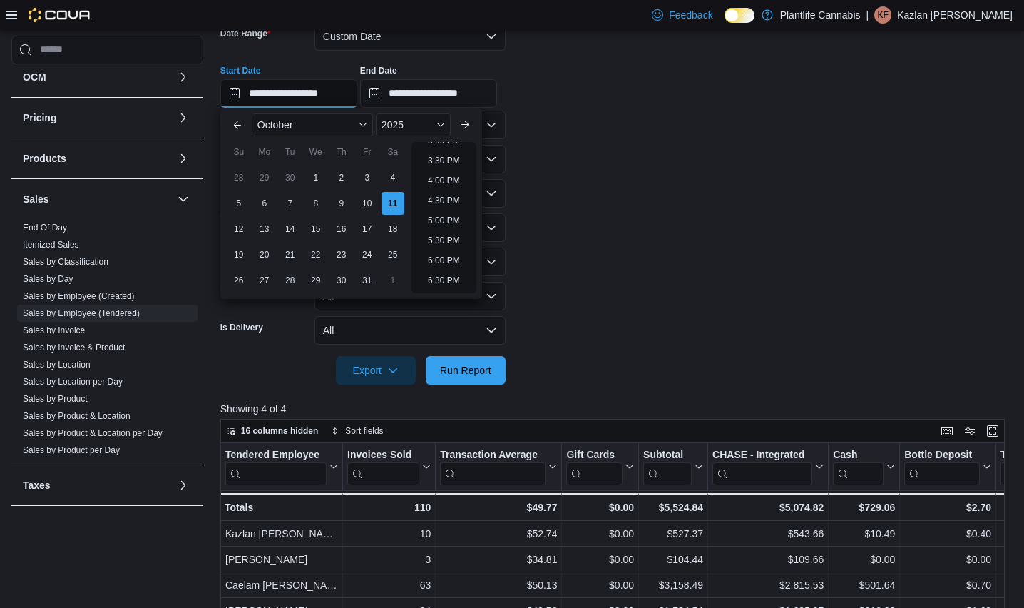
scroll to position [611, 0]
click at [454, 178] on li "4:00 PM" at bounding box center [444, 181] width 44 height 17
type input "**********"
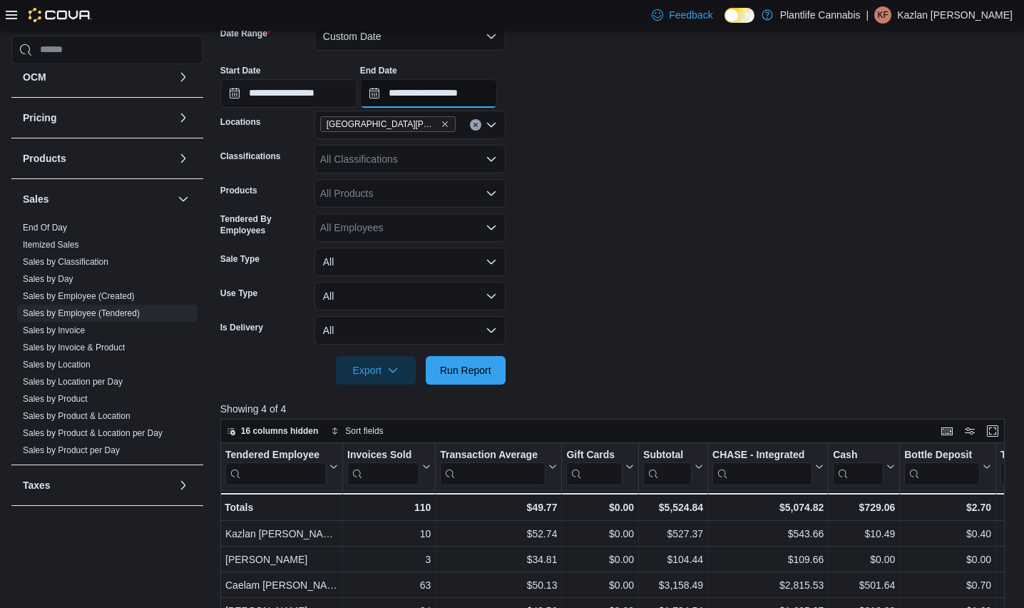
click at [466, 93] on input "**********" at bounding box center [428, 93] width 137 height 29
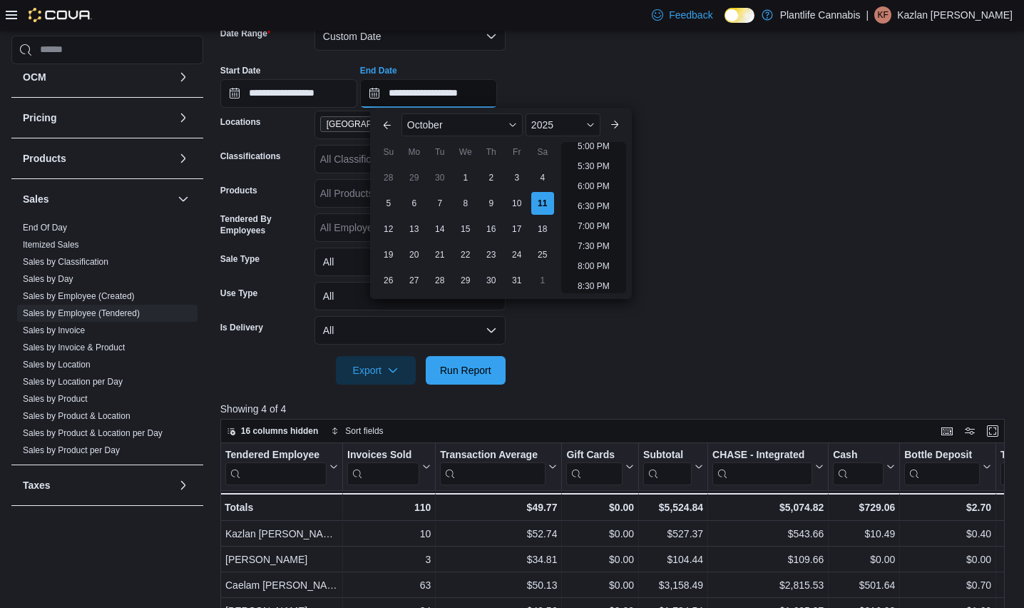
scroll to position [690, 0]
click at [597, 208] on li "6:30 PM" at bounding box center [594, 202] width 44 height 17
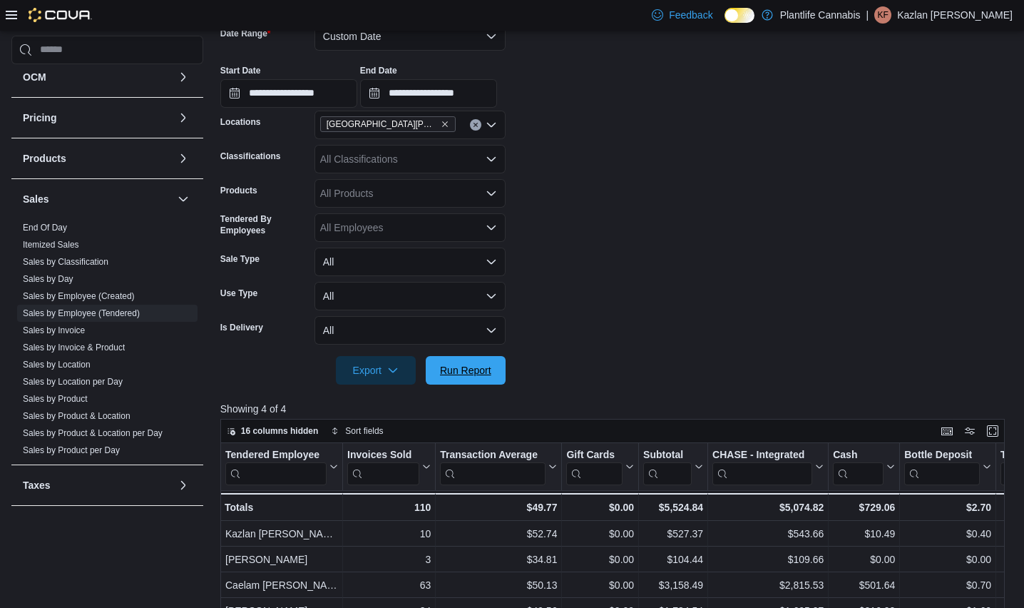
drag, startPoint x: 484, startPoint y: 358, endPoint x: 487, endPoint y: 349, distance: 9.7
click at [484, 357] on span "Run Report" at bounding box center [465, 370] width 63 height 29
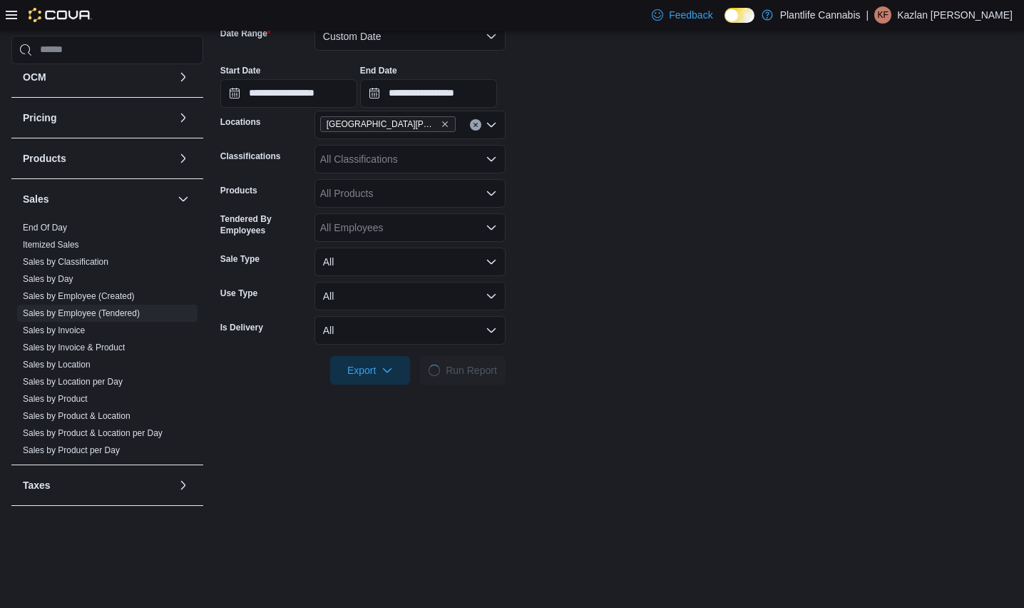
scroll to position [230, 0]
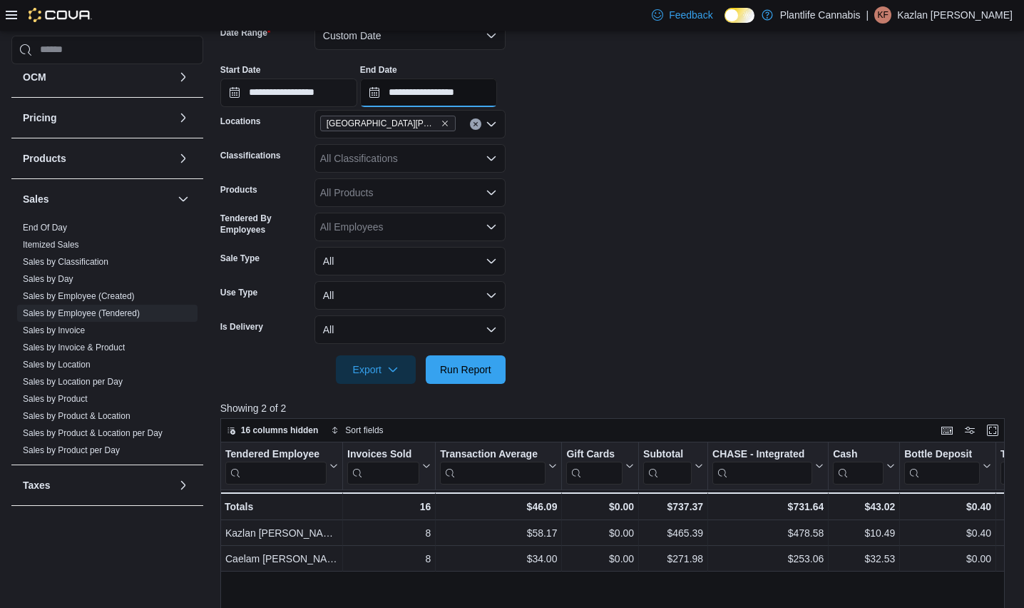
drag, startPoint x: 472, startPoint y: 94, endPoint x: 483, endPoint y: 96, distance: 11.6
click at [472, 94] on input "**********" at bounding box center [428, 92] width 137 height 29
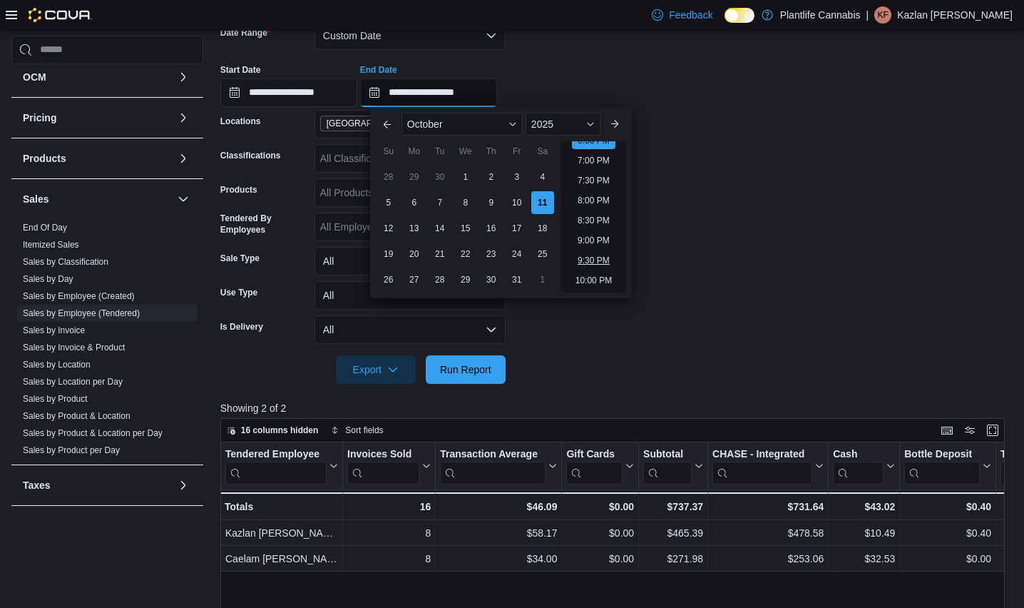
scroll to position [727, 0]
click at [693, 148] on form "**********" at bounding box center [616, 194] width 793 height 380
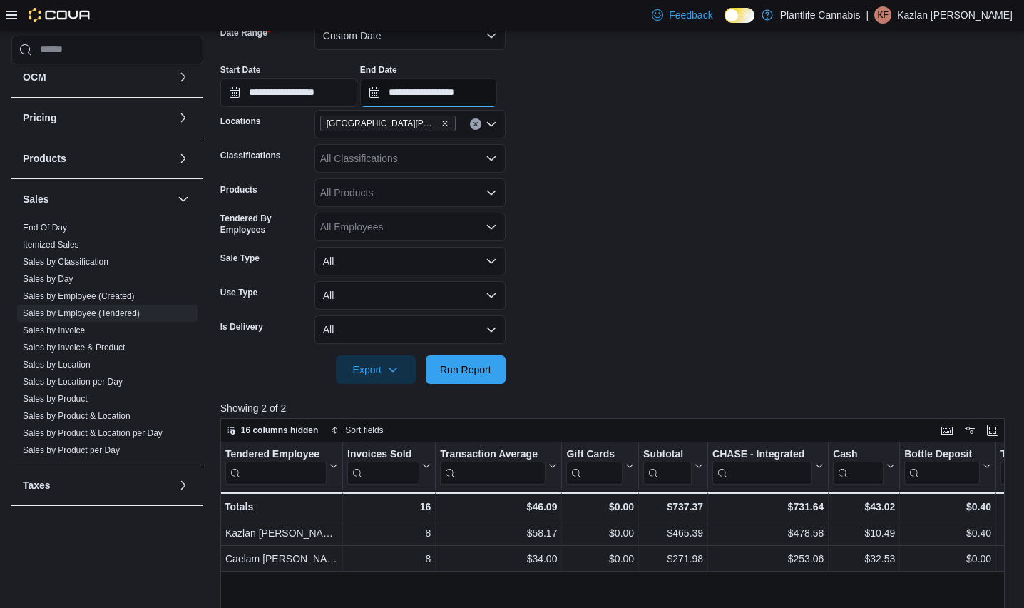
click at [488, 92] on input "**********" at bounding box center [428, 92] width 137 height 29
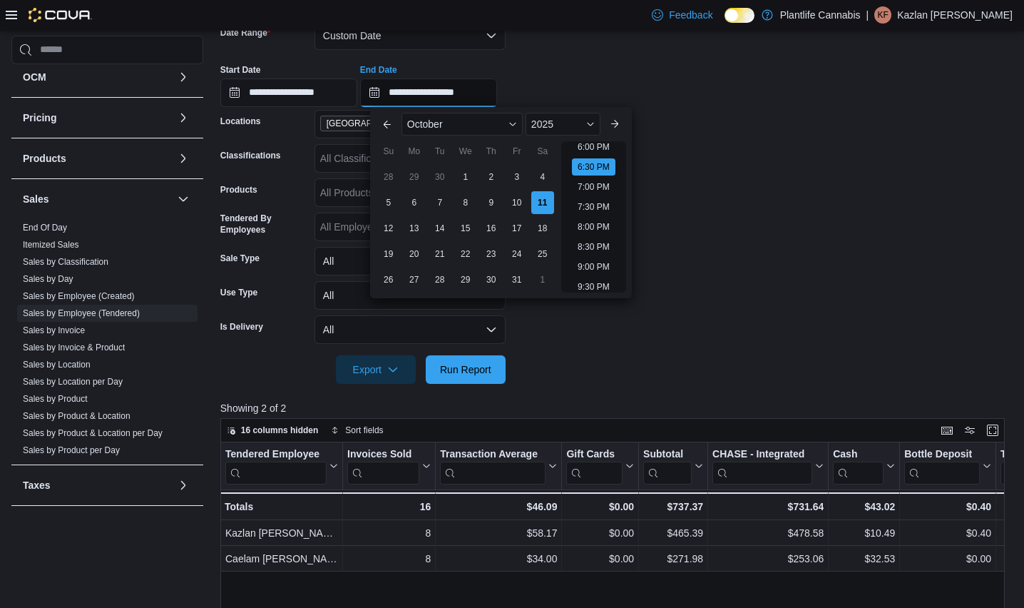
scroll to position [723, 0]
click at [601, 142] on li "6:00 PM" at bounding box center [594, 149] width 44 height 17
type input "**********"
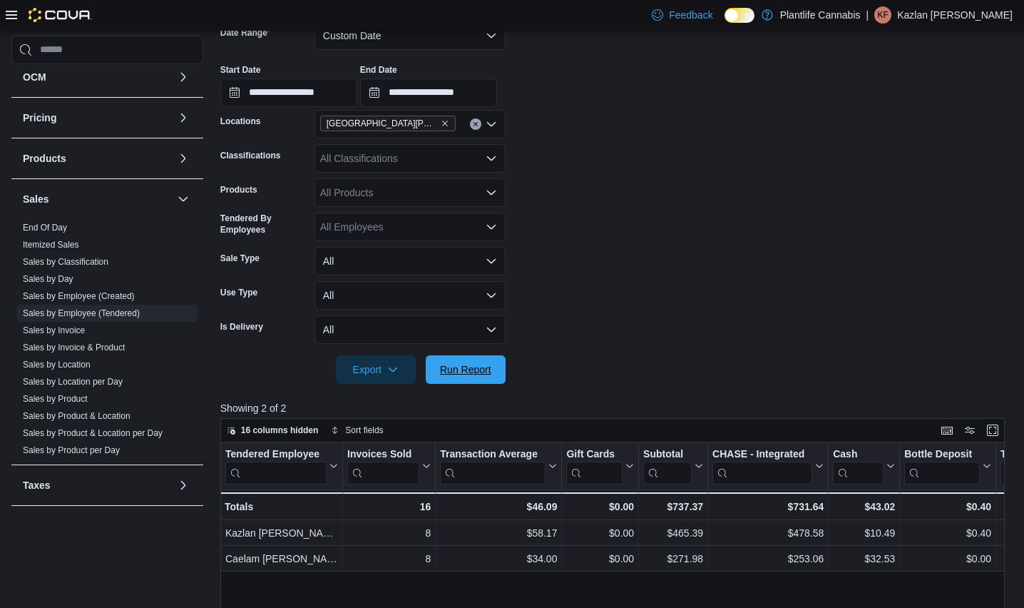
drag, startPoint x: 462, startPoint y: 374, endPoint x: 565, endPoint y: 332, distance: 111.0
click at [472, 369] on span "Run Report" at bounding box center [465, 369] width 51 height 14
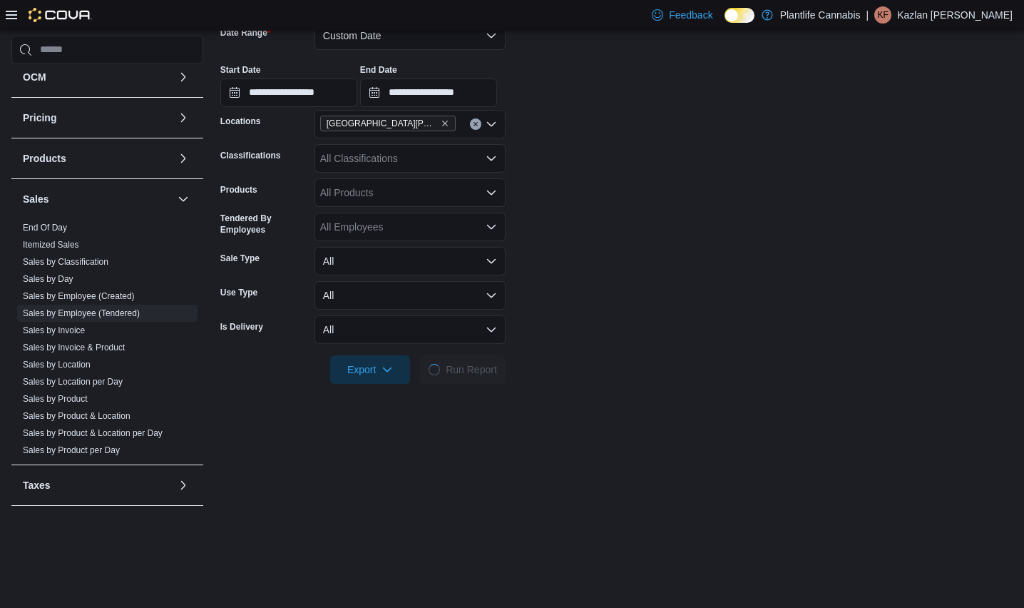
click at [566, 332] on form "**********" at bounding box center [616, 194] width 793 height 380
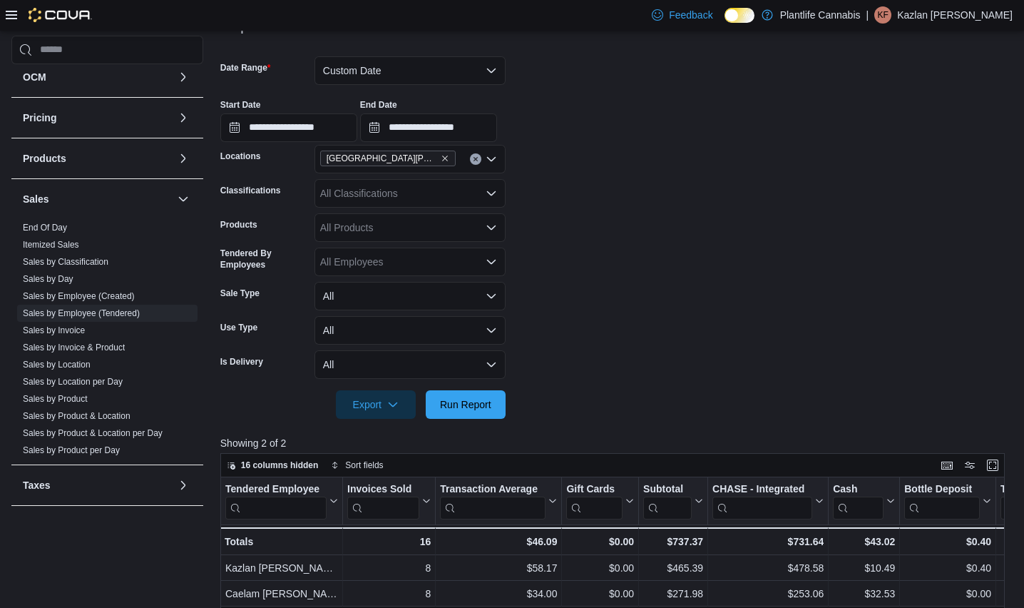
scroll to position [183, 0]
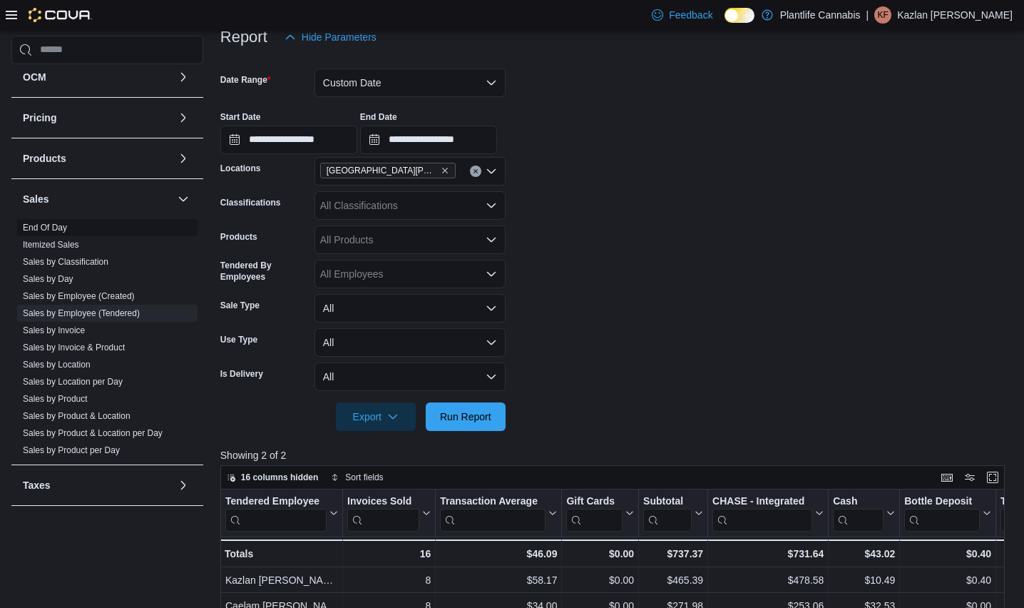
click at [54, 229] on link "End Of Day" at bounding box center [45, 228] width 44 height 10
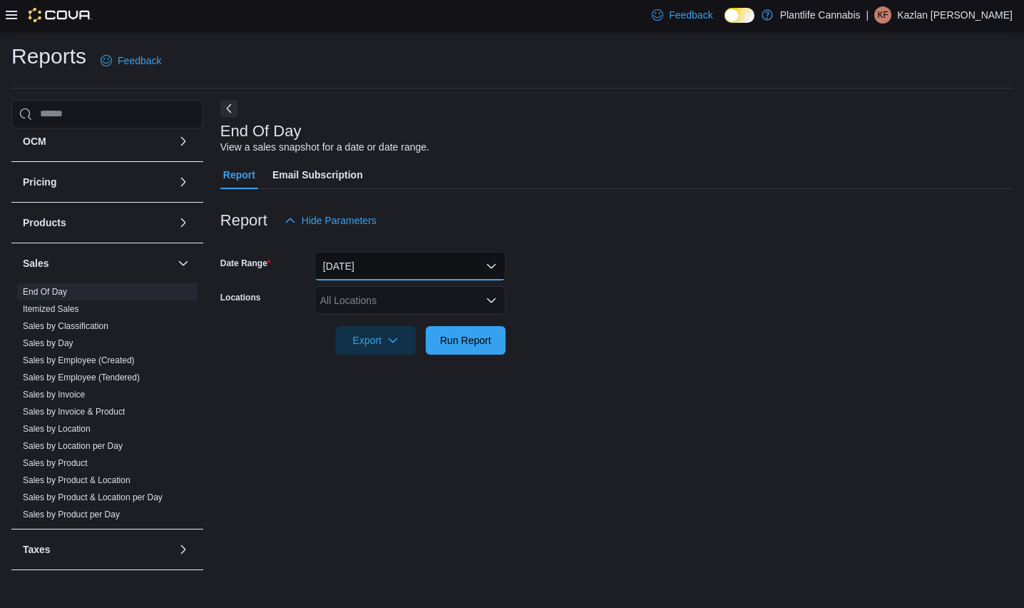
drag, startPoint x: 384, startPoint y: 268, endPoint x: 382, endPoint y: 277, distance: 9.4
click at [384, 268] on button "[DATE]" at bounding box center [410, 266] width 191 height 29
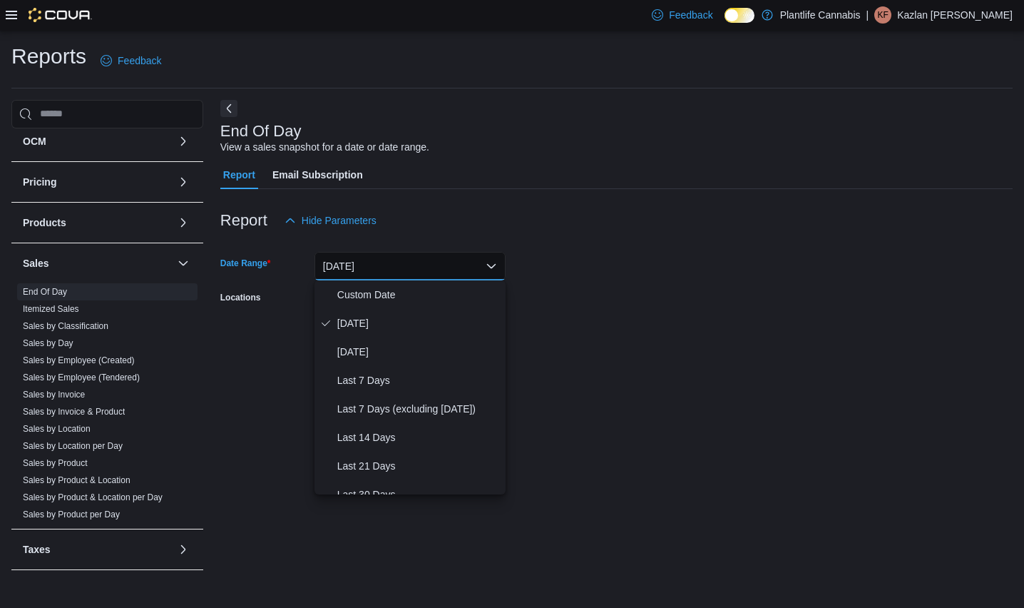
click at [457, 228] on div "Report Hide Parameters" at bounding box center [616, 220] width 793 height 29
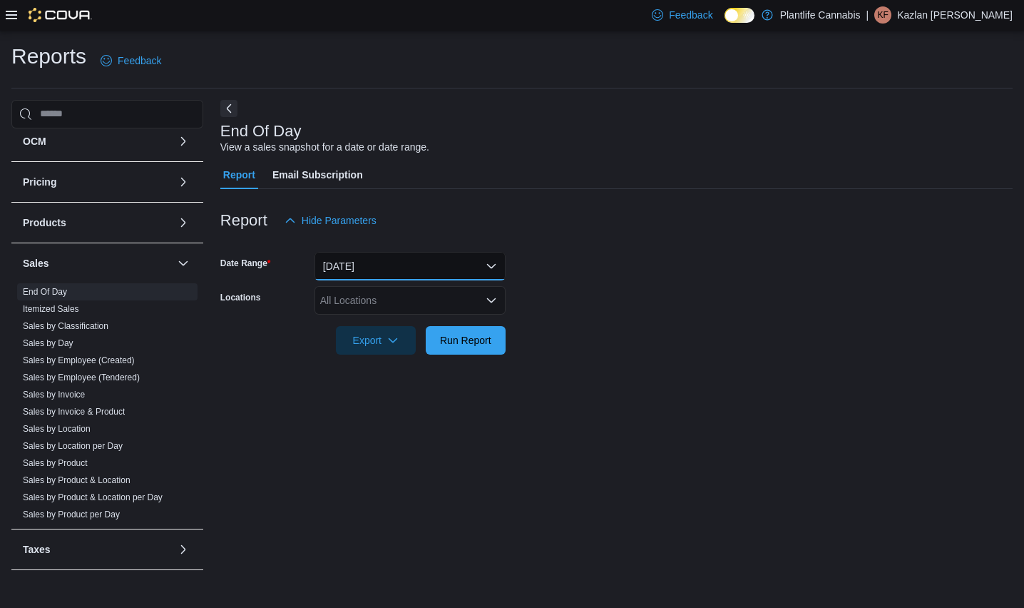
click at [397, 268] on button "[DATE]" at bounding box center [410, 266] width 191 height 29
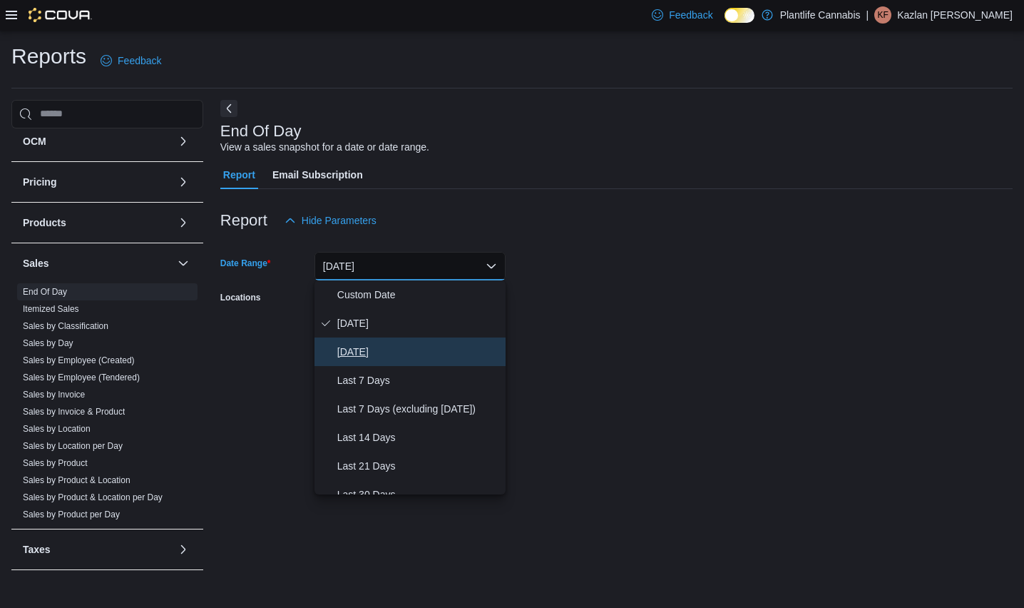
drag, startPoint x: 377, startPoint y: 345, endPoint x: 375, endPoint y: 331, distance: 13.7
click at [377, 345] on span "[DATE]" at bounding box center [418, 351] width 163 height 17
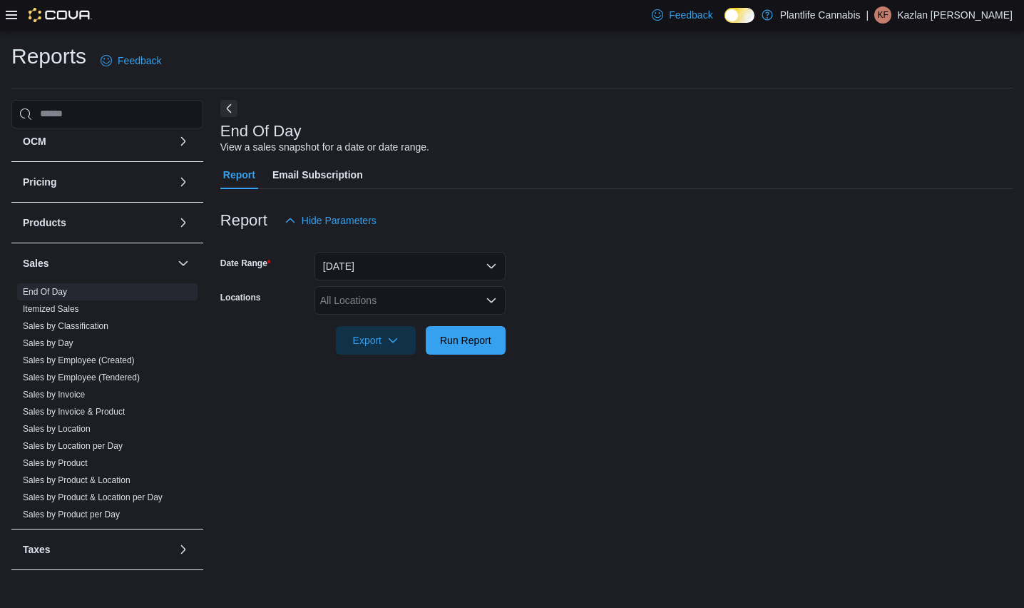
click at [369, 305] on div "All Locations" at bounding box center [410, 300] width 191 height 29
type input "**"
click at [421, 317] on span "St. [PERSON_NAME][GEOGRAPHIC_DATA]" at bounding box center [452, 324] width 201 height 14
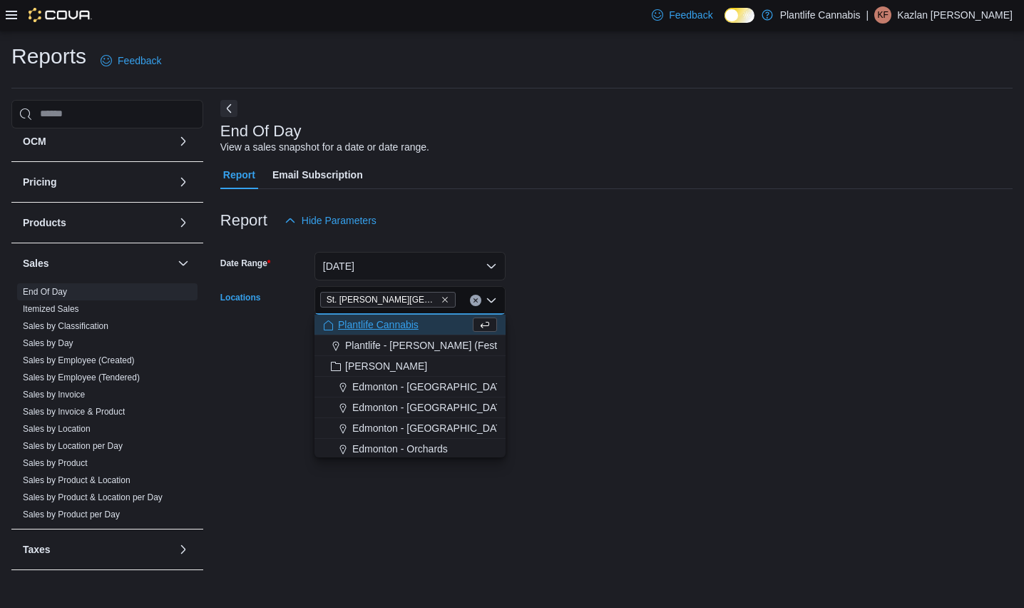
click at [561, 308] on form "Date Range [DATE] Locations [GEOGRAPHIC_DATA][PERSON_NAME][GEOGRAPHIC_DATA] Com…" at bounding box center [616, 295] width 793 height 120
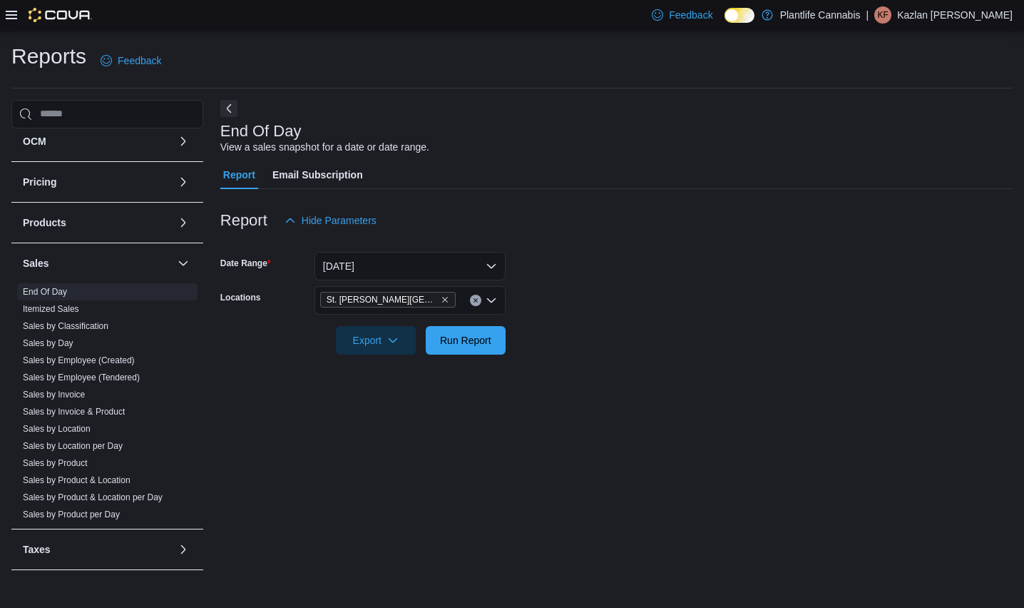
click at [518, 339] on form "Date Range [DATE] Locations [GEOGRAPHIC_DATA][PERSON_NAME] Lakes Export Run Rep…" at bounding box center [616, 295] width 793 height 120
click at [473, 346] on span "Run Report" at bounding box center [465, 339] width 51 height 14
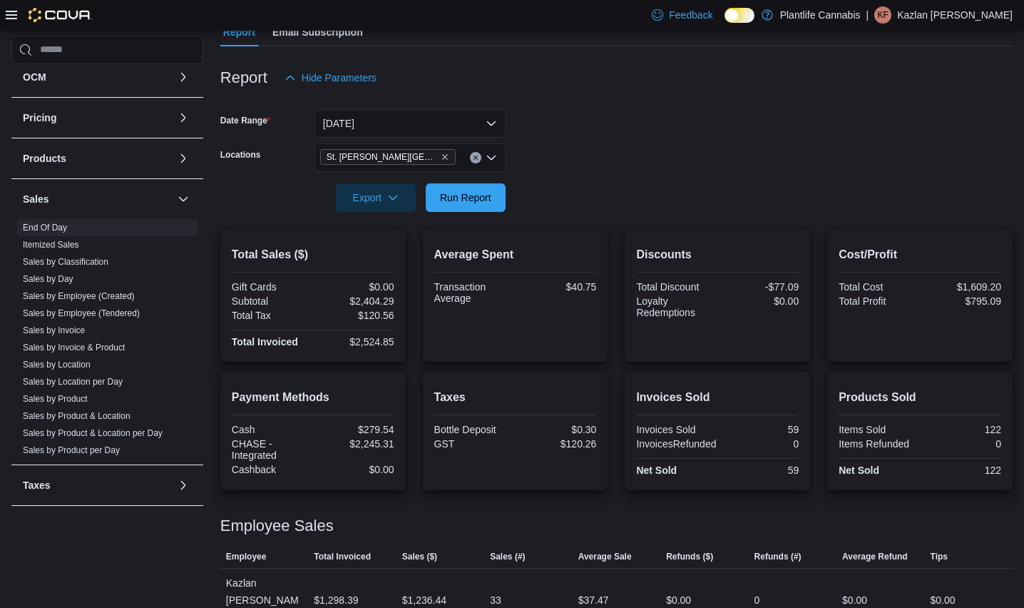
scroll to position [190, 0]
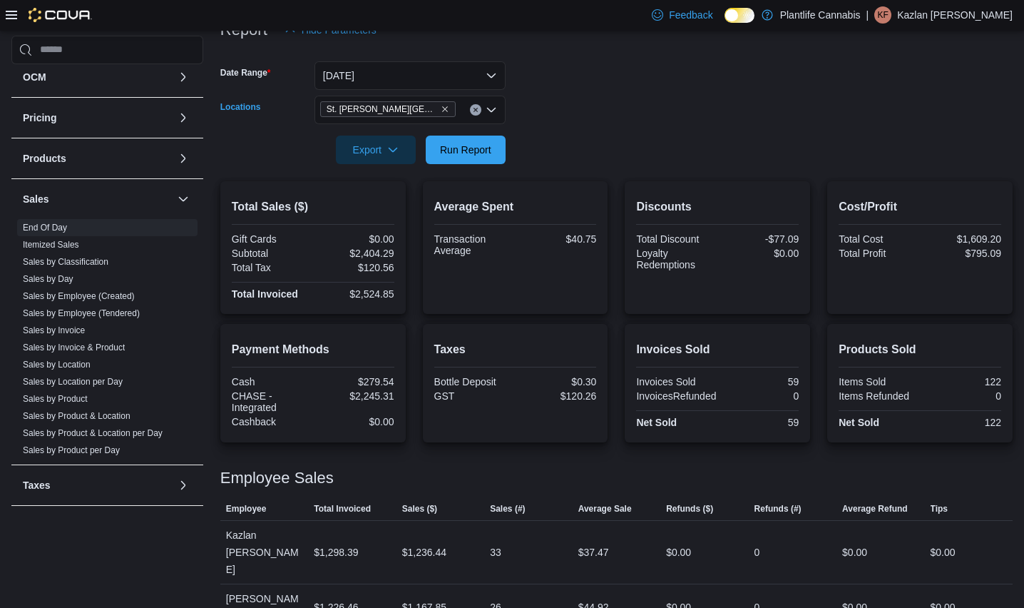
click at [479, 113] on button "Clear input" at bounding box center [475, 109] width 11 height 11
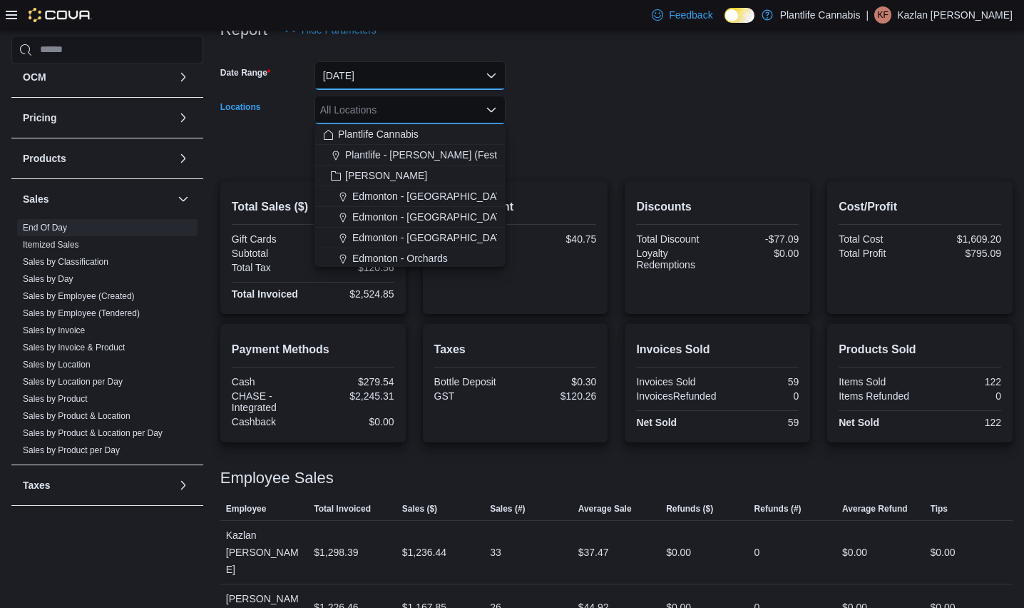
click at [436, 73] on button "[DATE]" at bounding box center [410, 75] width 191 height 29
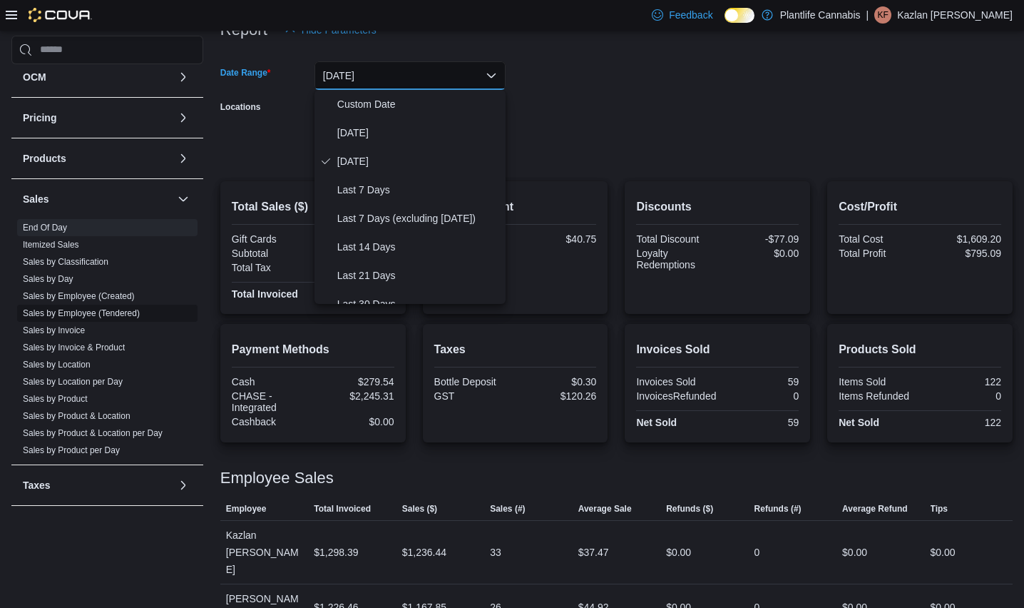
click at [123, 311] on link "Sales by Employee (Tendered)" at bounding box center [81, 313] width 117 height 10
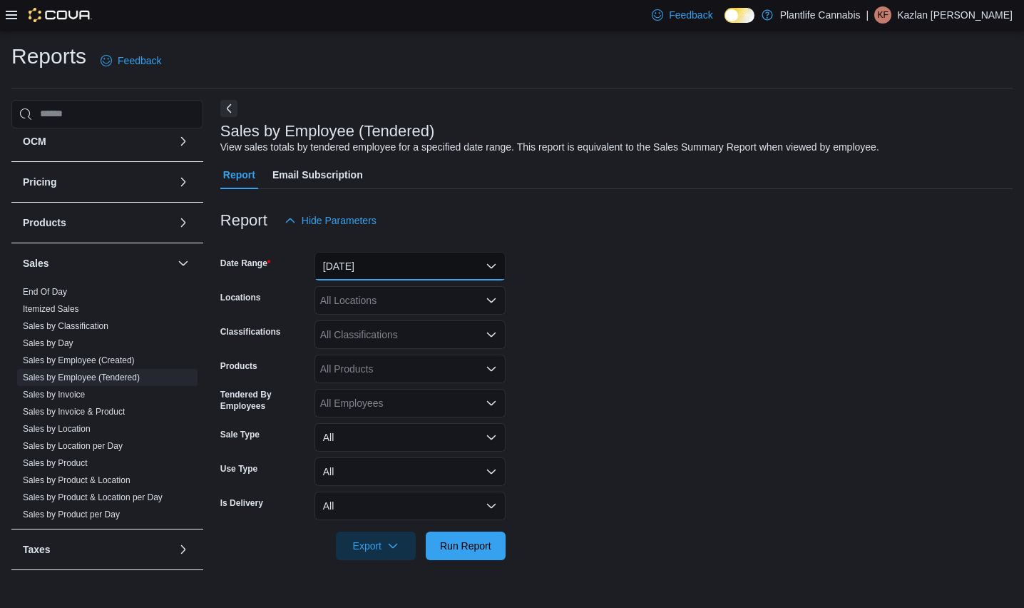
click at [367, 258] on button "[DATE]" at bounding box center [410, 266] width 191 height 29
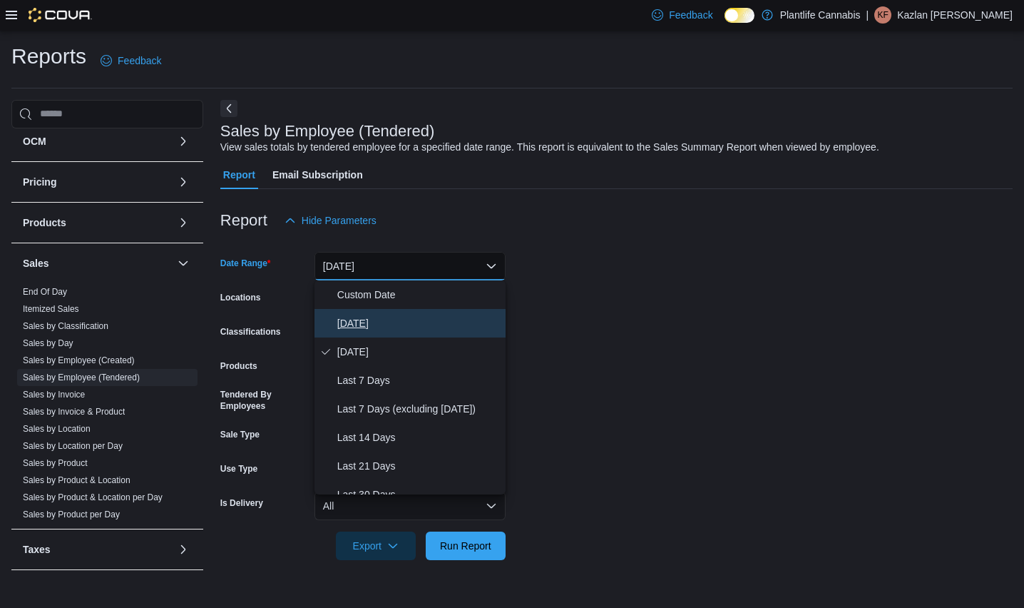
drag, startPoint x: 366, startPoint y: 328, endPoint x: 373, endPoint y: 317, distance: 13.5
click at [367, 327] on span "[DATE]" at bounding box center [418, 323] width 163 height 17
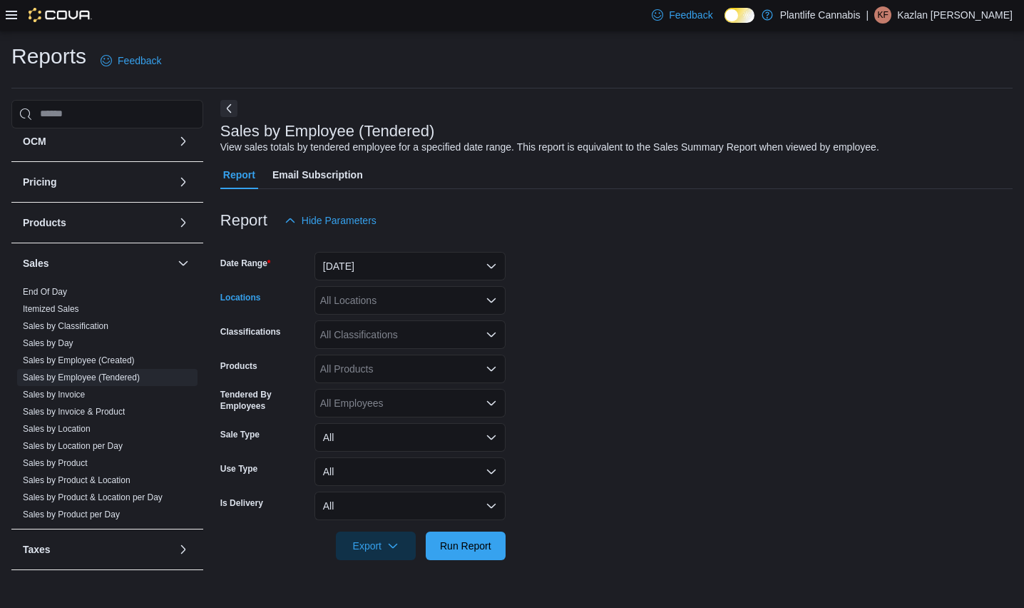
click at [377, 309] on div "All Locations" at bounding box center [410, 300] width 191 height 29
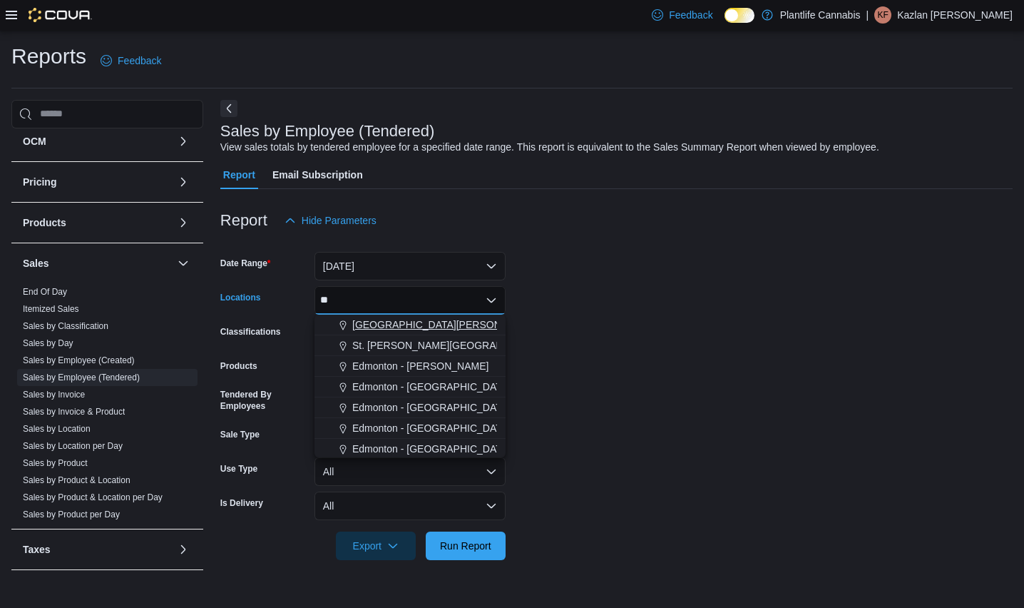
type input "**"
drag, startPoint x: 408, startPoint y: 320, endPoint x: 427, endPoint y: 322, distance: 18.8
click at [427, 322] on span "[GEOGRAPHIC_DATA][PERSON_NAME]" at bounding box center [445, 324] width 186 height 14
click at [623, 334] on form "Date Range [DATE] Locations Combo box. Selected. er. Selected. Combo box input.…" at bounding box center [616, 397] width 793 height 325
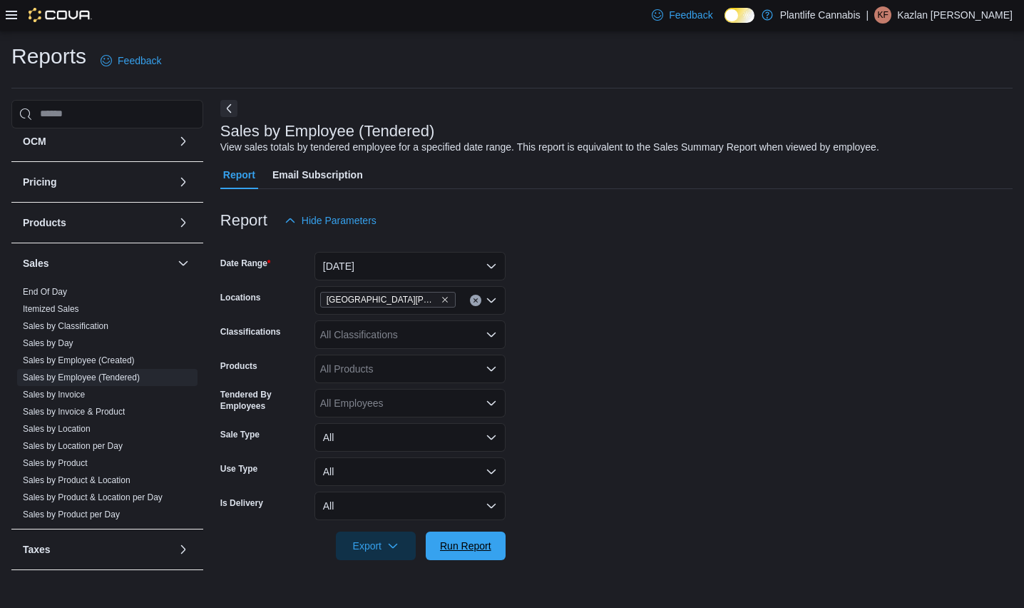
drag, startPoint x: 427, startPoint y: 544, endPoint x: 464, endPoint y: 571, distance: 46.9
click at [434, 595] on div "Reports Feedback Cash Management Cash Management Cash Out Details Customer Cust…" at bounding box center [512, 313] width 1024 height 565
click at [474, 549] on span "Run Report" at bounding box center [465, 546] width 51 height 14
click at [578, 447] on form "Date Range [DATE] Locations [GEOGRAPHIC_DATA][PERSON_NAME] Ridge Classification…" at bounding box center [616, 397] width 793 height 325
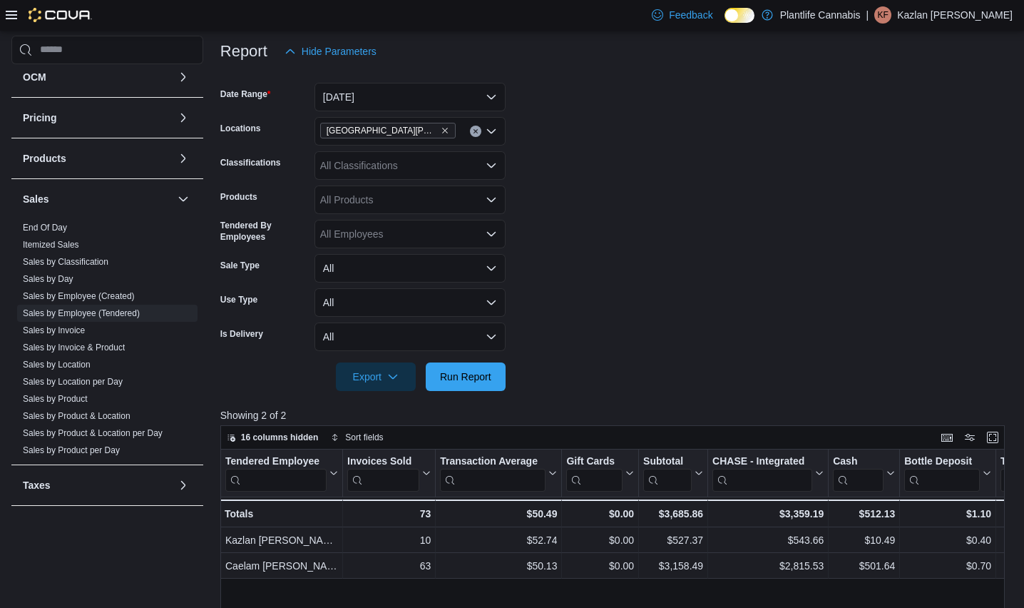
scroll to position [167, 0]
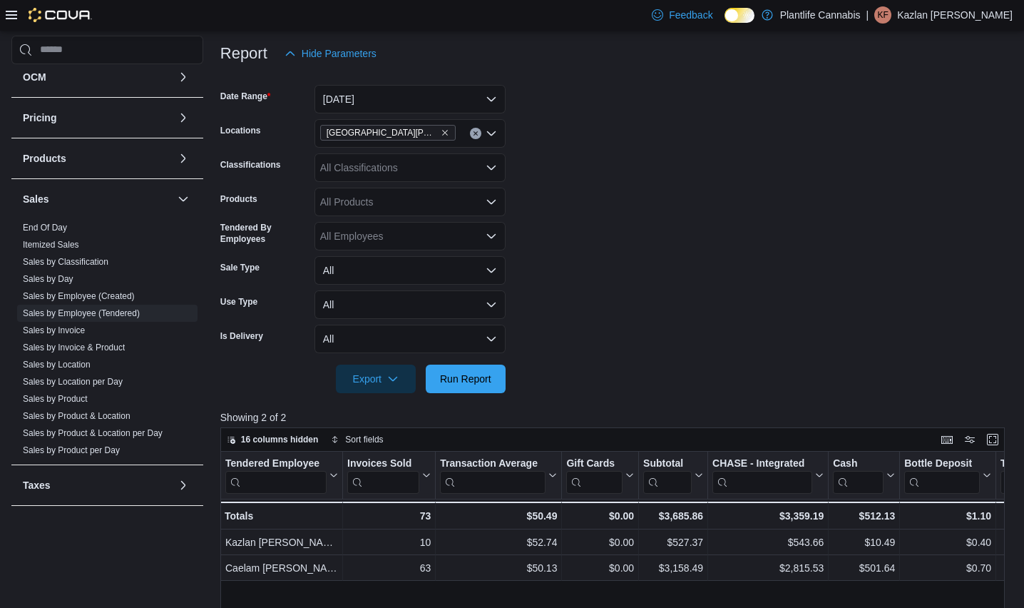
click at [449, 130] on div "[GEOGRAPHIC_DATA][PERSON_NAME]" at bounding box center [410, 133] width 191 height 29
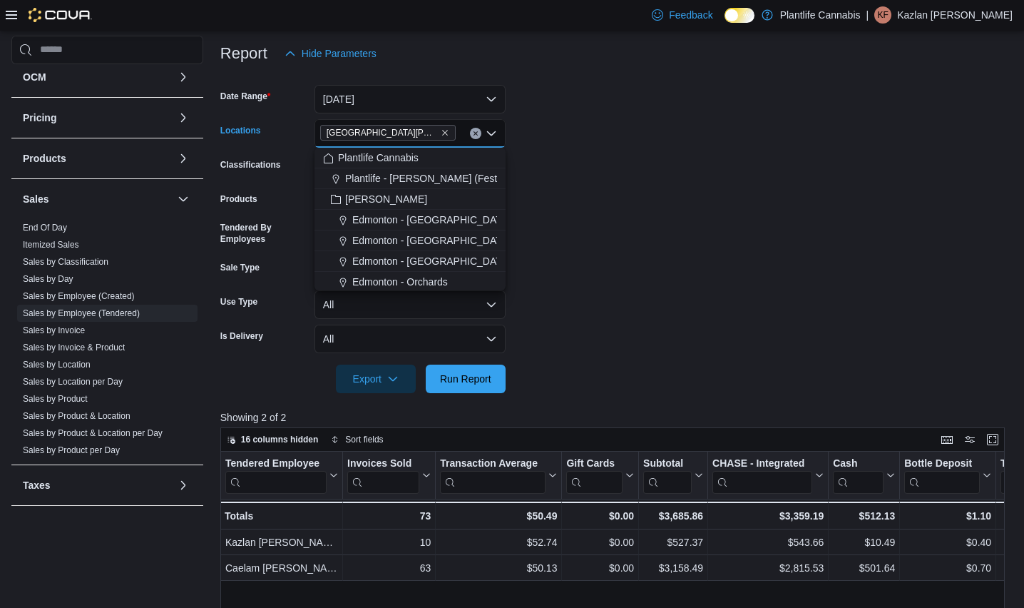
click at [599, 133] on form "Date Range [DATE] Locations [GEOGRAPHIC_DATA][PERSON_NAME][GEOGRAPHIC_DATA] Com…" at bounding box center [616, 230] width 793 height 325
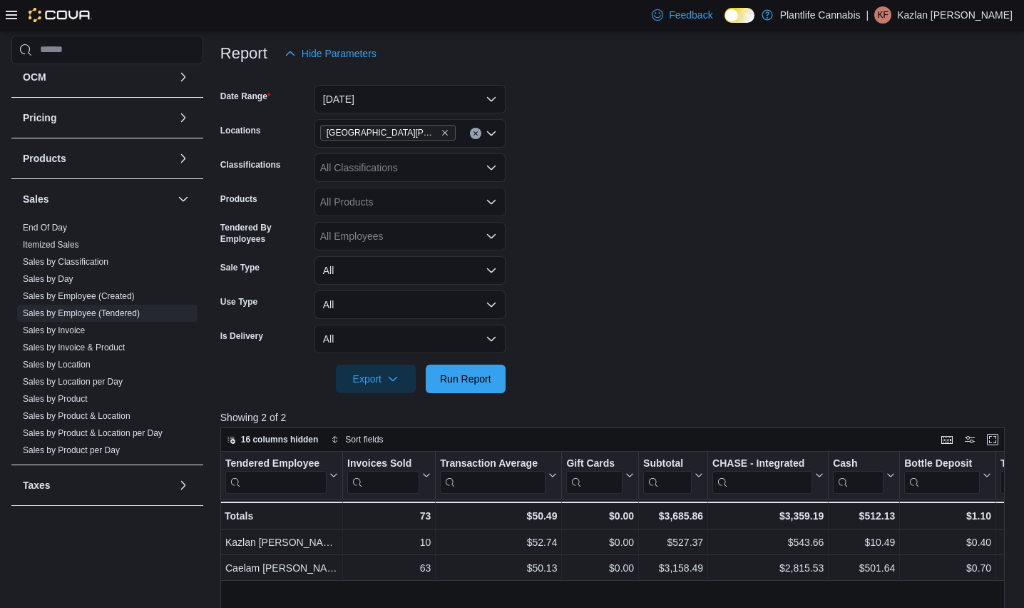
click at [444, 168] on div "All Classifications" at bounding box center [410, 167] width 191 height 29
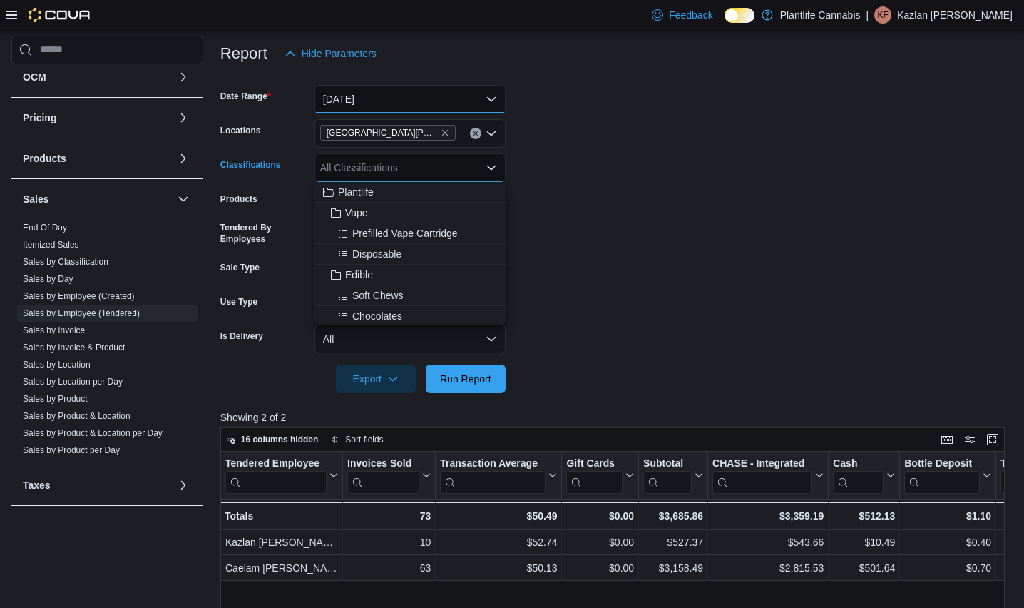
click at [399, 91] on button "[DATE]" at bounding box center [410, 99] width 191 height 29
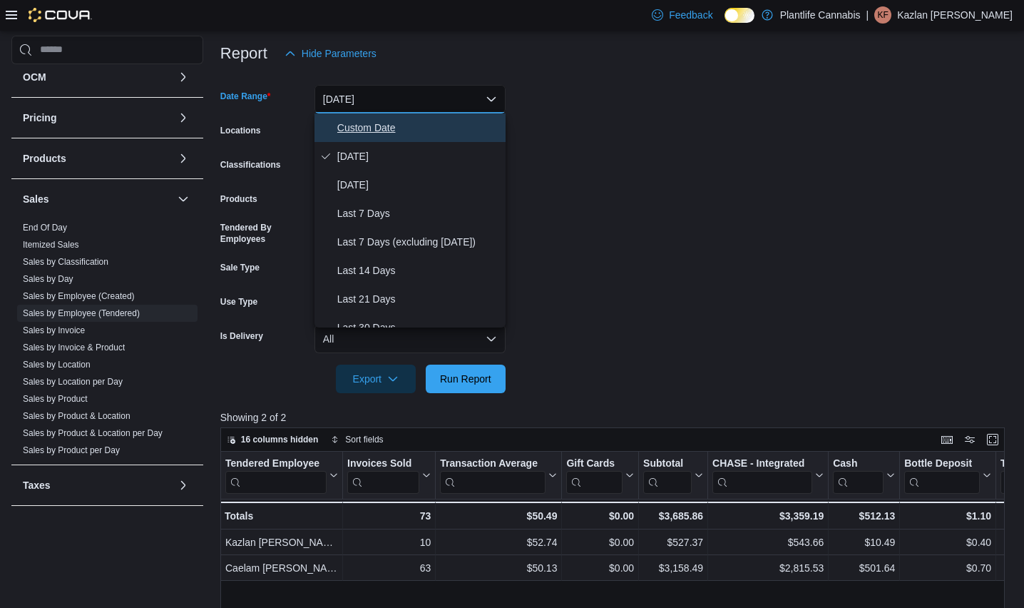
click at [377, 137] on button "Custom Date" at bounding box center [410, 127] width 191 height 29
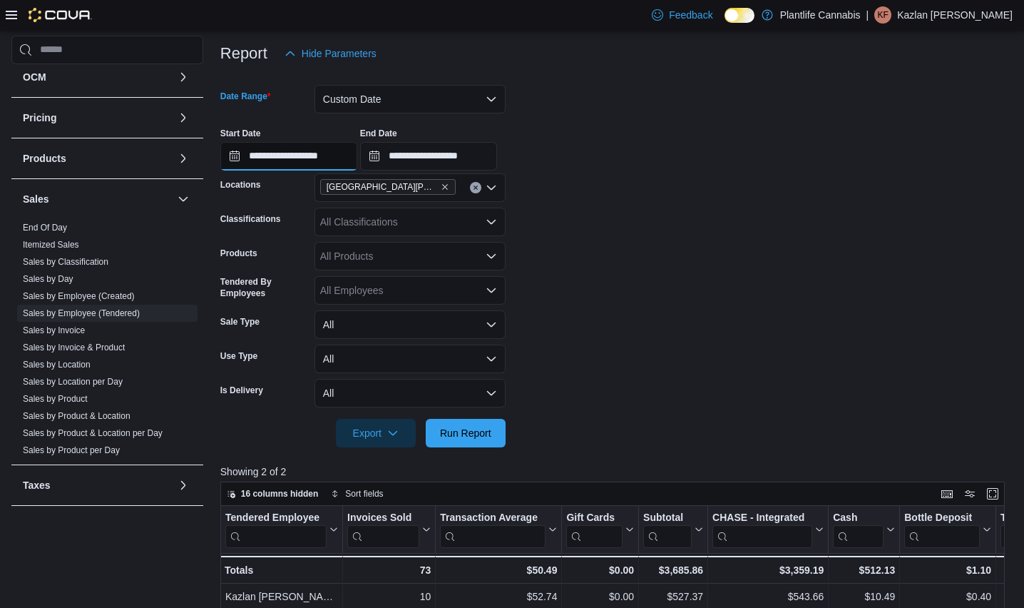
click at [319, 158] on input "**********" at bounding box center [288, 156] width 137 height 29
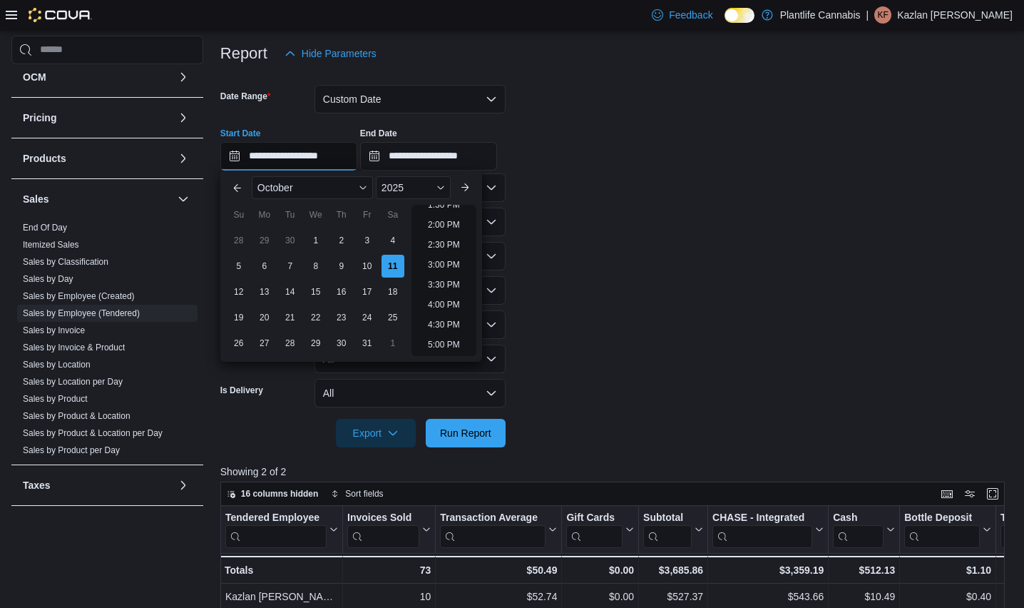
scroll to position [564, 0]
click at [452, 282] on ul "12:00 AM 12:30 AM 1:00 AM 1:30 AM 2:00 AM 2:30 AM 3:00 AM 3:30 AM 4:00 AM 4:30 …" at bounding box center [444, 280] width 65 height 151
click at [449, 274] on li "3:30 PM" at bounding box center [444, 271] width 44 height 17
type input "**********"
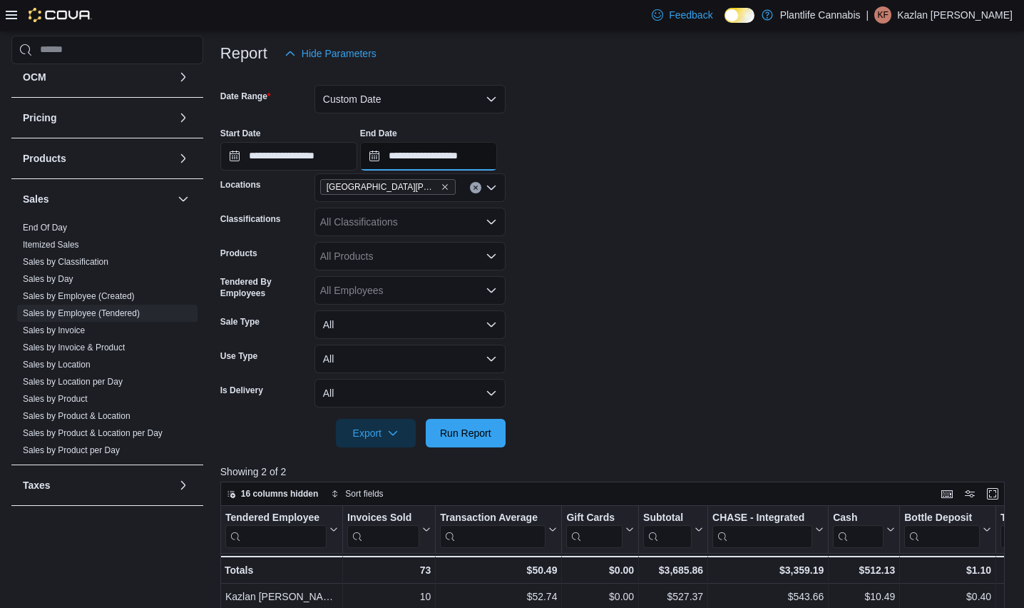
click at [472, 151] on input "**********" at bounding box center [428, 156] width 137 height 29
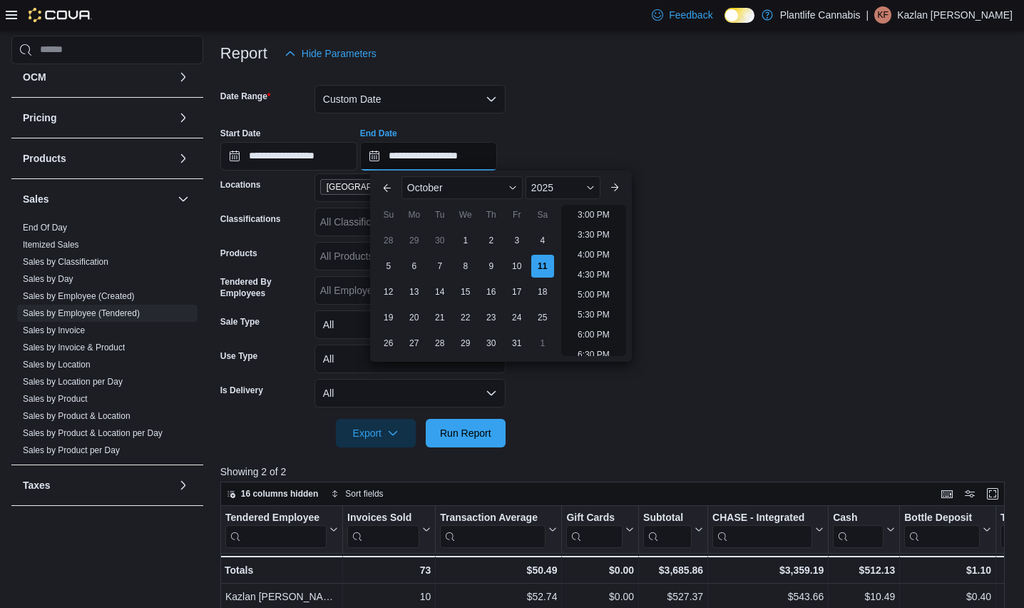
scroll to position [606, 0]
drag, startPoint x: 594, startPoint y: 325, endPoint x: 589, endPoint y: 333, distance: 10.3
click at [594, 325] on li "6:00 PM" at bounding box center [594, 329] width 44 height 17
type input "**********"
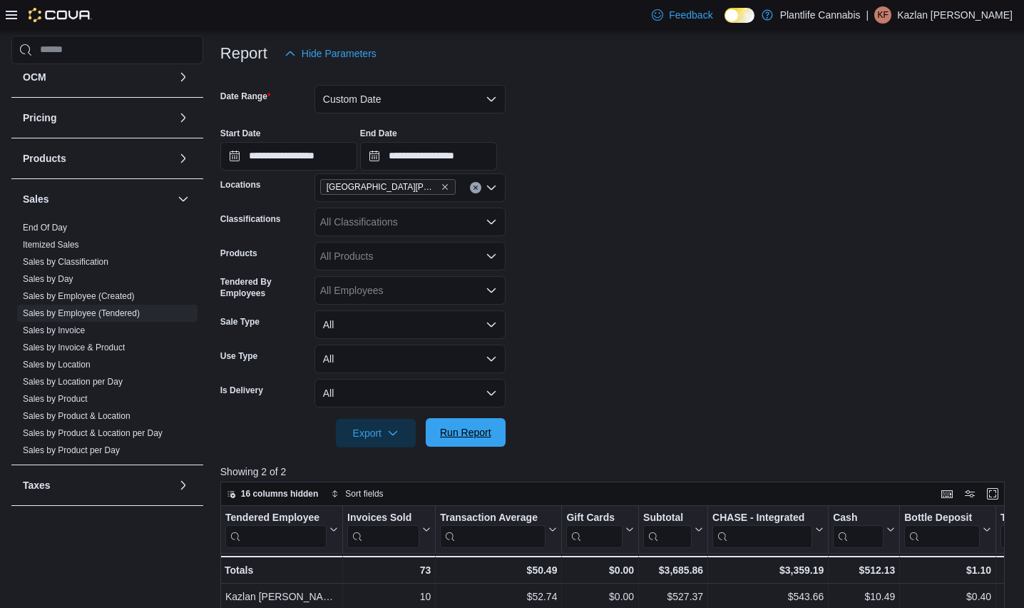
click at [492, 443] on span "Run Report" at bounding box center [465, 432] width 63 height 29
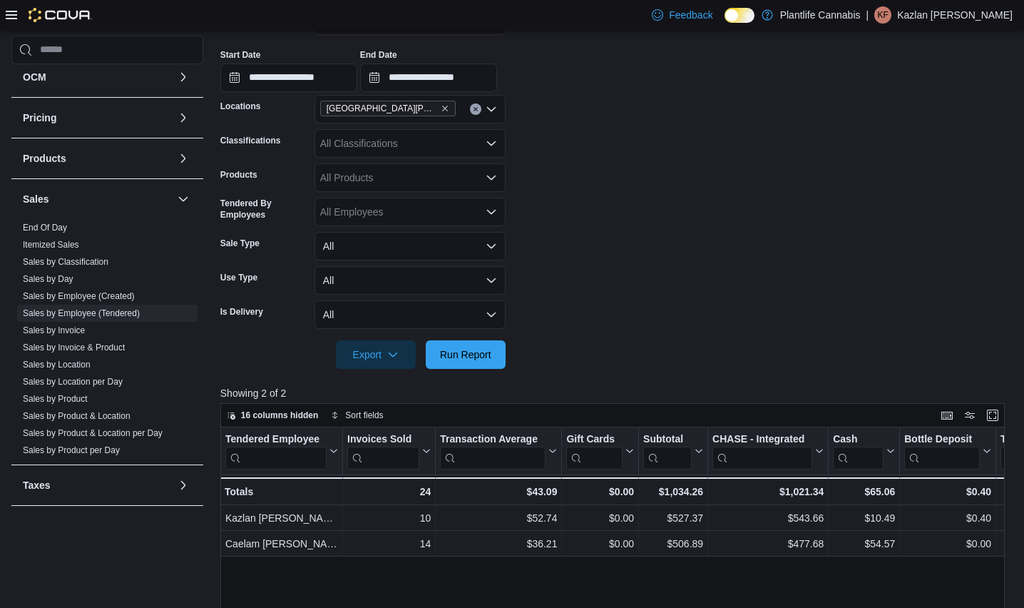
scroll to position [249, 0]
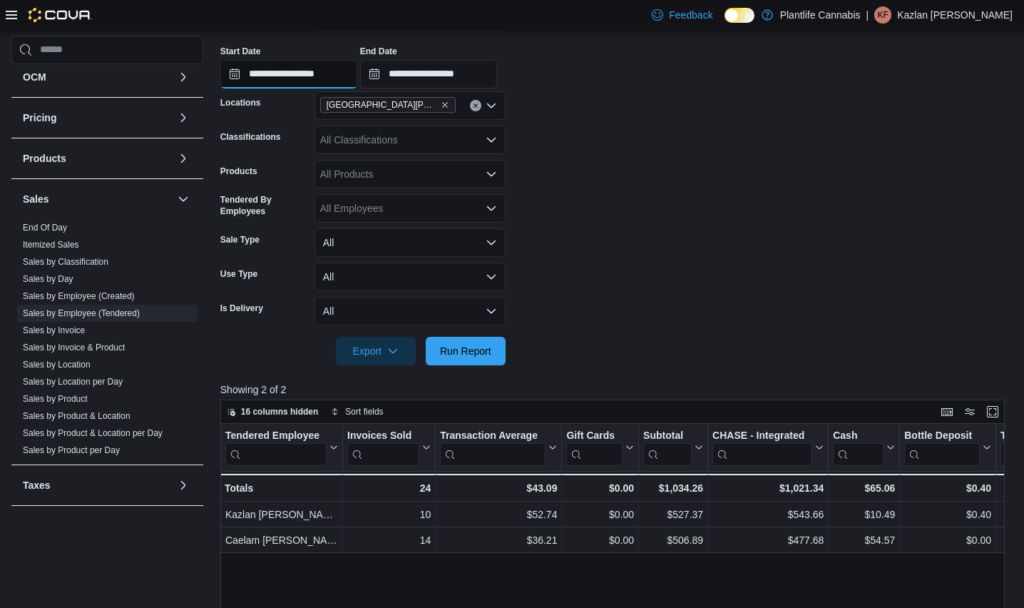
click at [335, 74] on input "**********" at bounding box center [288, 74] width 137 height 29
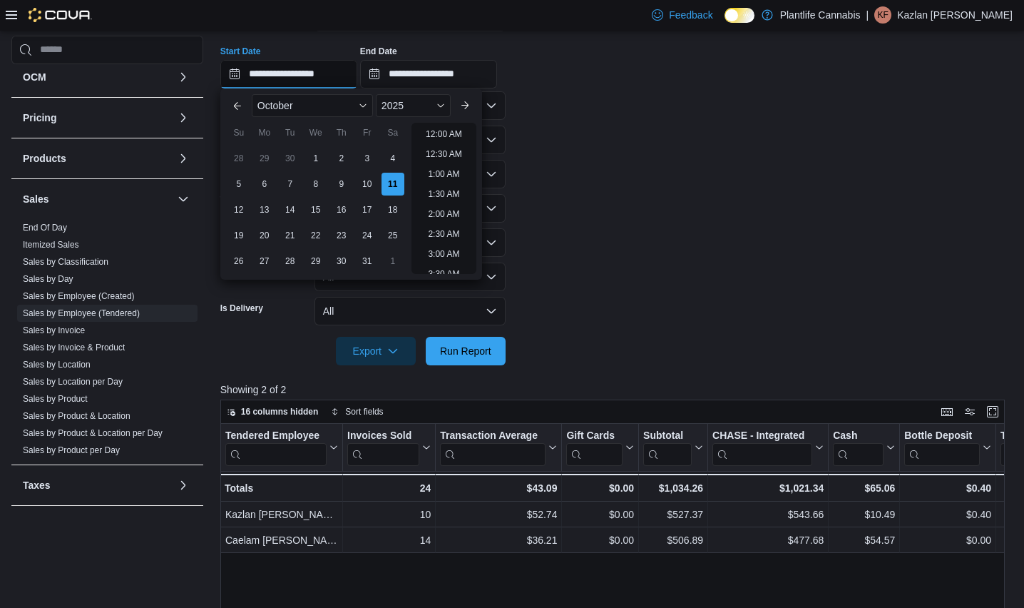
scroll to position [663, 0]
click at [335, 74] on input "**********" at bounding box center [288, 74] width 137 height 29
click at [355, 73] on input "**********" at bounding box center [288, 74] width 137 height 29
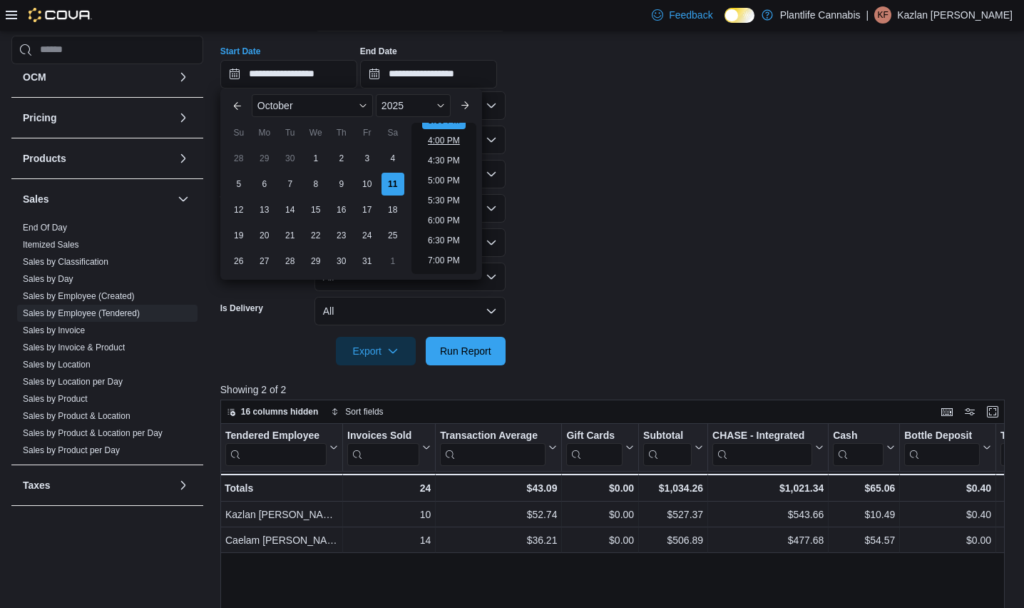
click at [454, 138] on li "4:00 PM" at bounding box center [444, 140] width 44 height 17
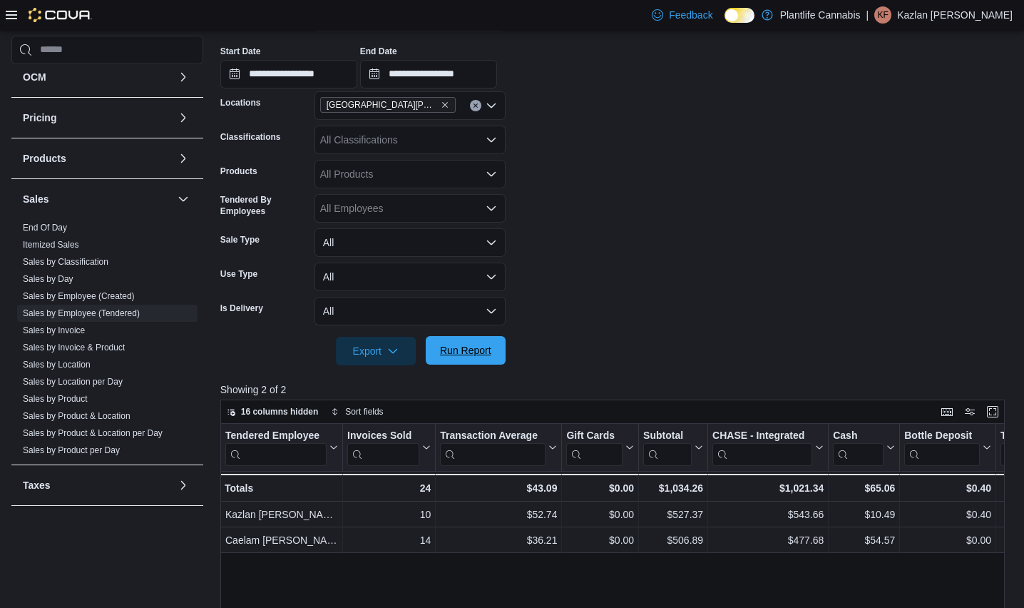
click at [472, 358] on span "Run Report" at bounding box center [465, 350] width 63 height 29
click at [357, 66] on input "**********" at bounding box center [288, 74] width 137 height 29
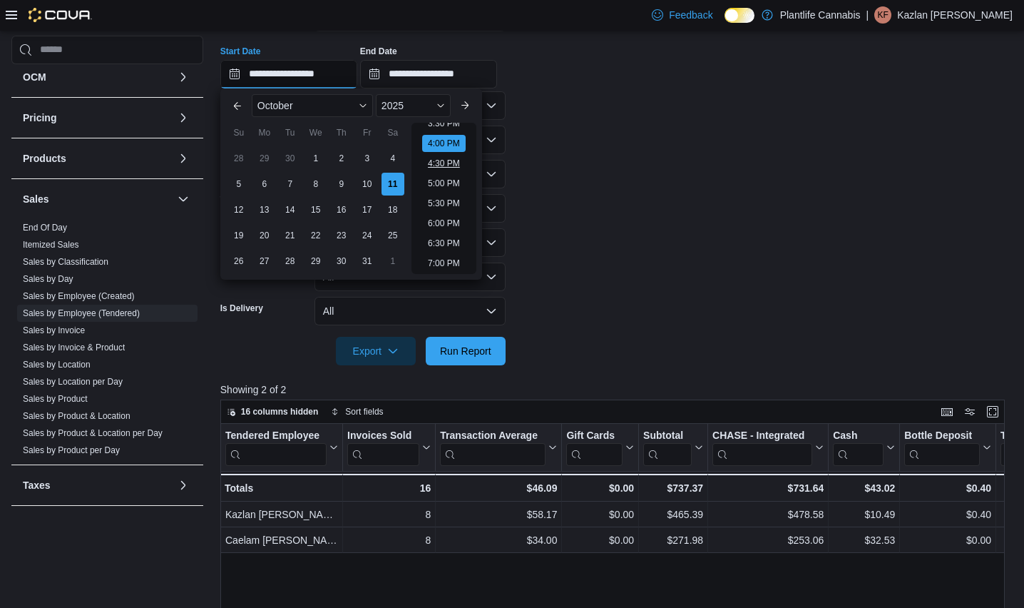
scroll to position [629, 0]
click at [449, 166] on li "4:30 PM" at bounding box center [444, 164] width 44 height 17
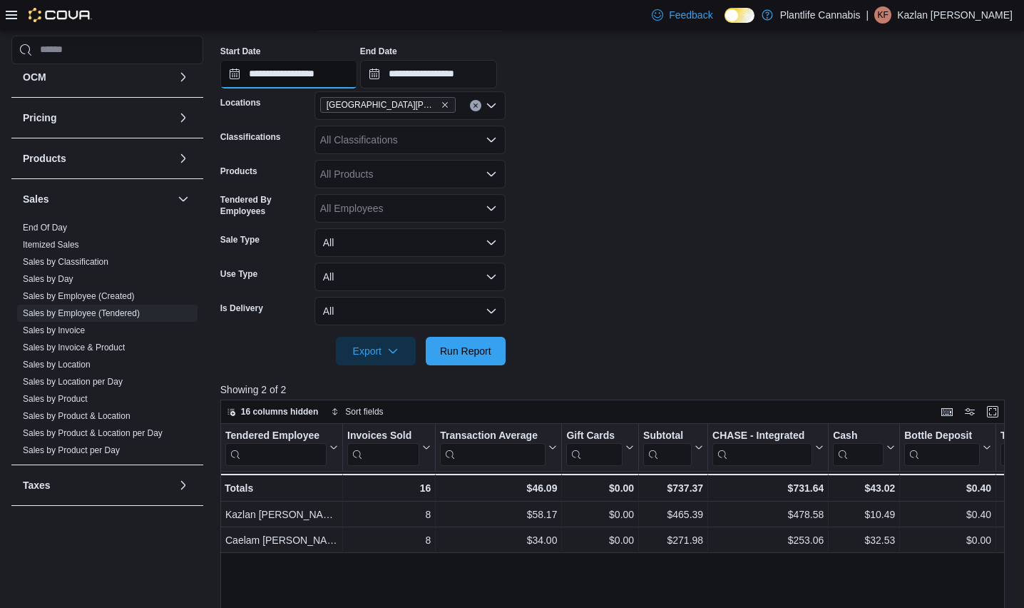
click at [303, 81] on input "**********" at bounding box center [288, 74] width 137 height 29
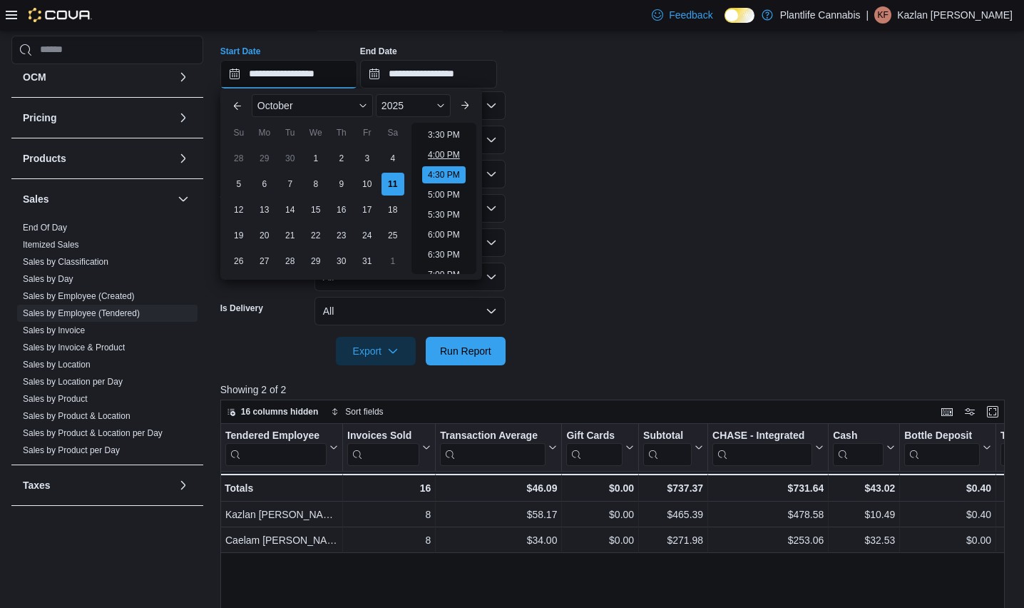
scroll to position [613, 0]
click at [446, 136] on li "3:30 PM" at bounding box center [444, 140] width 44 height 17
type input "**********"
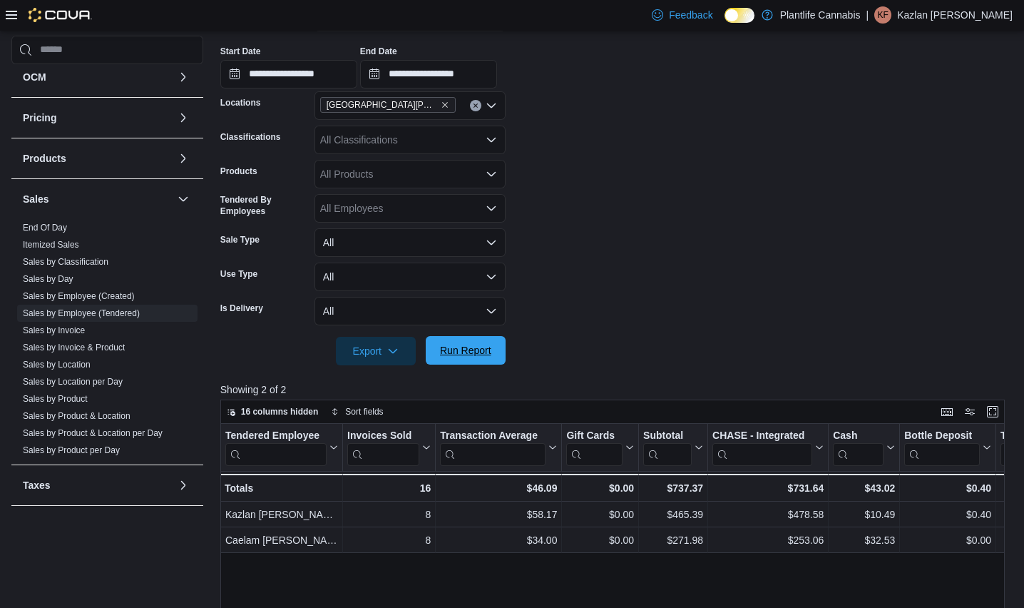
click at [481, 357] on span "Run Report" at bounding box center [465, 350] width 63 height 29
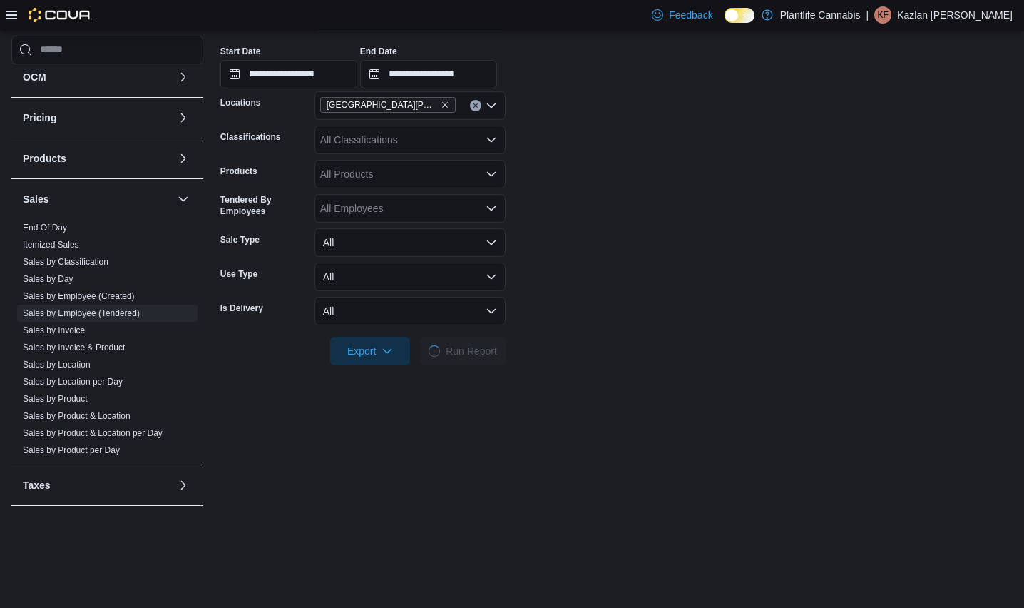
click at [532, 314] on form "**********" at bounding box center [616, 176] width 793 height 380
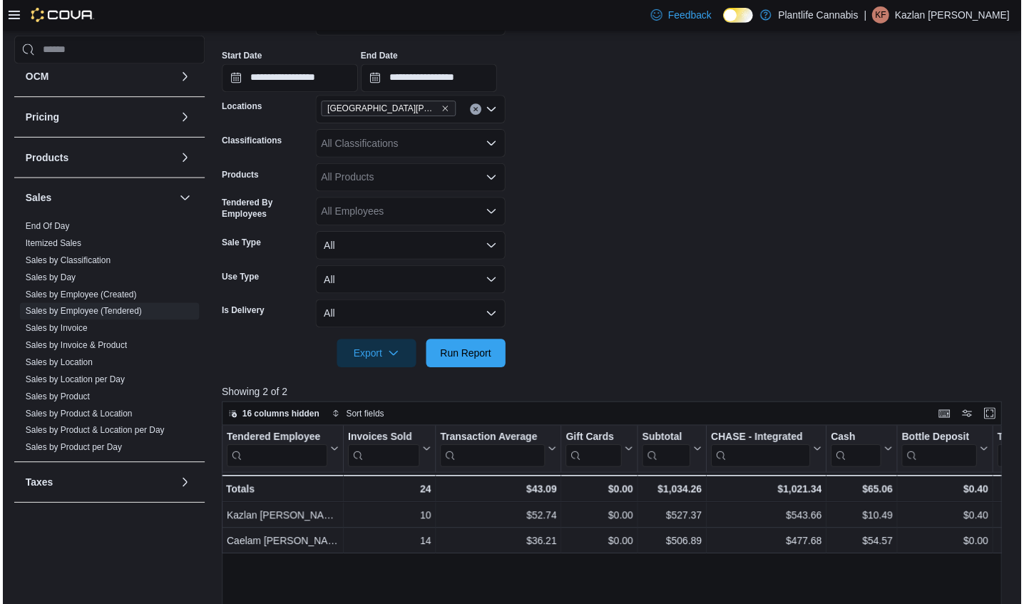
scroll to position [225, 0]
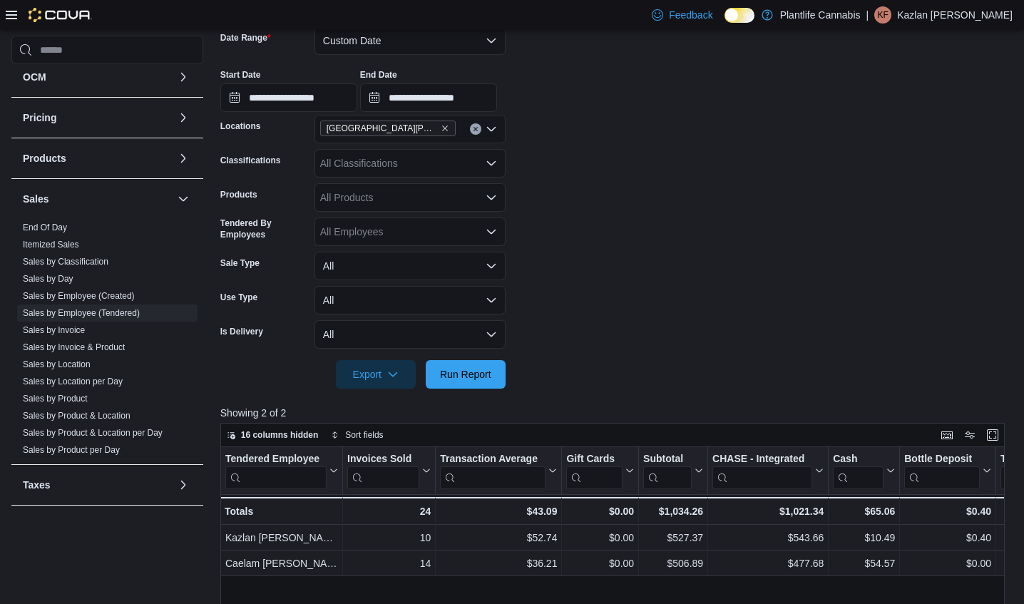
click at [556, 322] on form "**********" at bounding box center [616, 199] width 793 height 380
click at [454, 44] on button "Custom Date" at bounding box center [410, 40] width 191 height 29
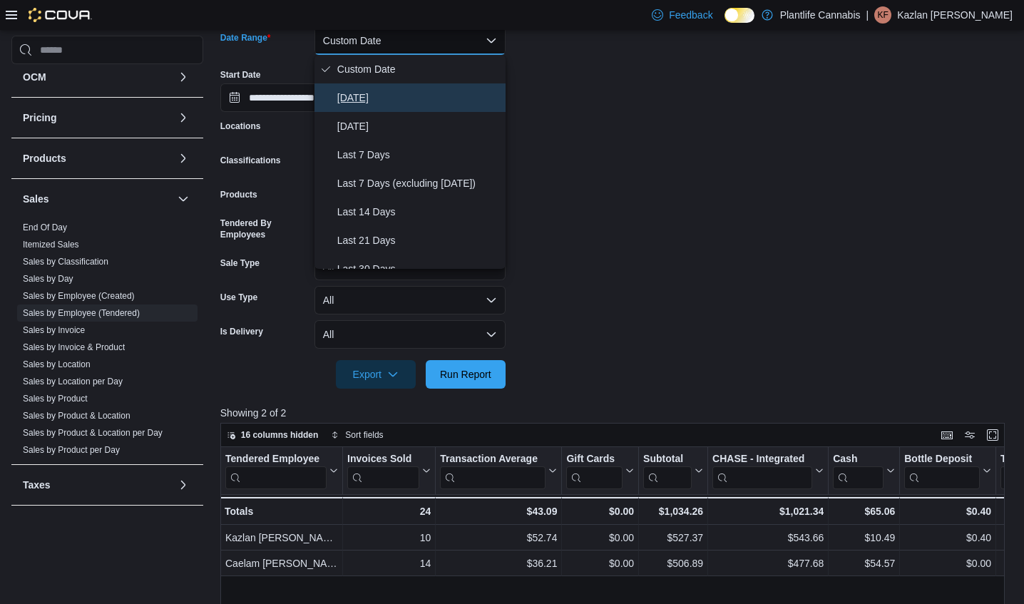
click at [416, 90] on span "[DATE]" at bounding box center [418, 97] width 163 height 17
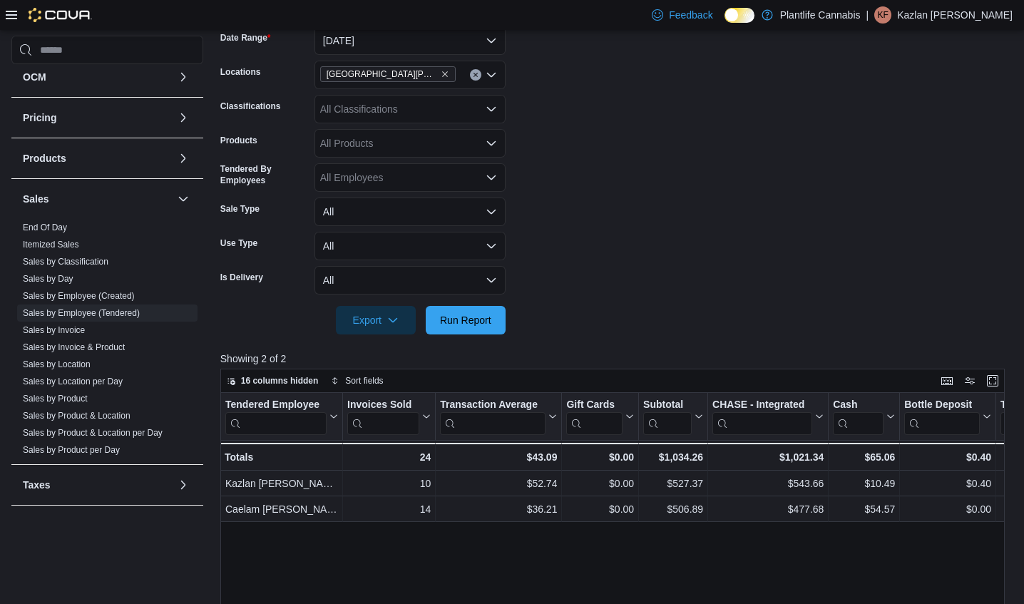
click at [642, 103] on form "Date Range [DATE] Locations [GEOGRAPHIC_DATA][PERSON_NAME] Ridge Classification…" at bounding box center [616, 171] width 793 height 325
drag, startPoint x: 483, startPoint y: 324, endPoint x: 589, endPoint y: 259, distance: 124.5
click at [484, 324] on span "Run Report" at bounding box center [465, 319] width 51 height 14
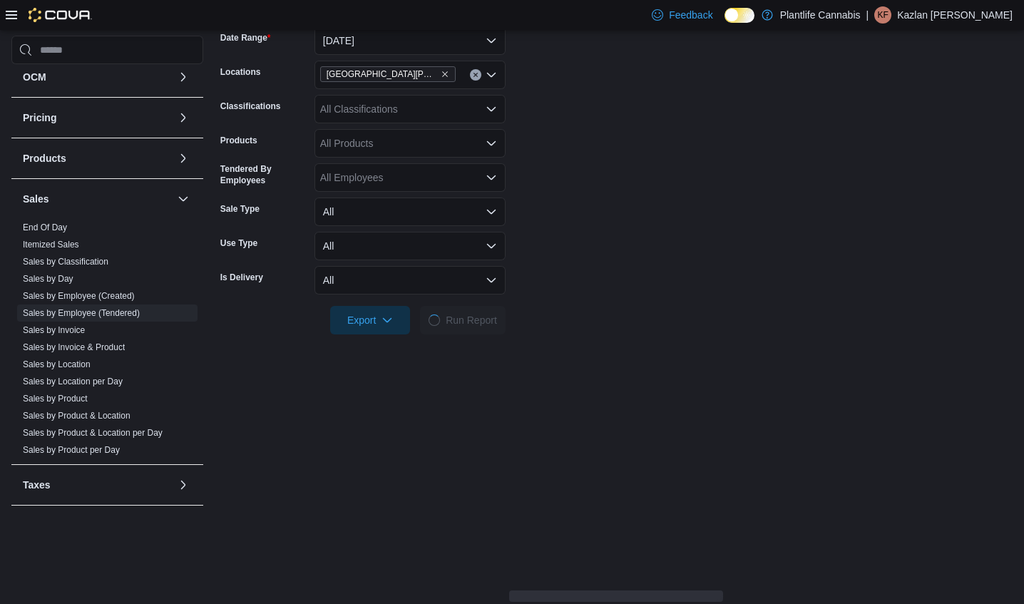
click at [590, 257] on form "Date Range [DATE] Locations [GEOGRAPHIC_DATA][PERSON_NAME] Ridge Classification…" at bounding box center [616, 171] width 793 height 325
